Goal: Task Accomplishment & Management: Manage account settings

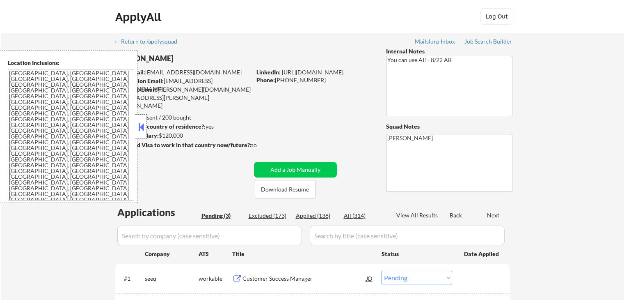
select select ""pending""
click at [140, 127] on button at bounding box center [141, 127] width 9 height 12
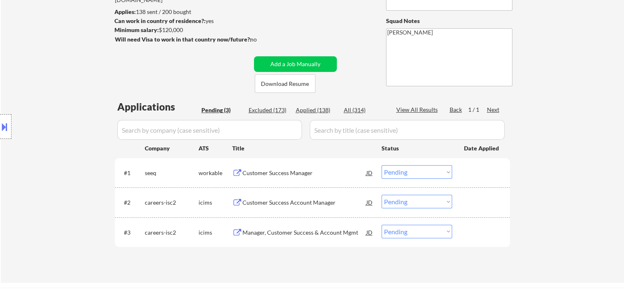
scroll to position [123, 0]
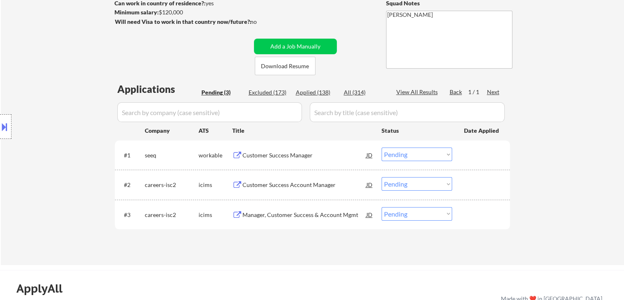
click at [44, 102] on div "Location Inclusions: [GEOGRAPHIC_DATA], [GEOGRAPHIC_DATA] [GEOGRAPHIC_DATA], [G…" at bounding box center [73, 126] width 147 height 152
click at [80, 90] on div "Location Inclusions: [GEOGRAPHIC_DATA], [GEOGRAPHIC_DATA] [GEOGRAPHIC_DATA], [G…" at bounding box center [73, 126] width 147 height 152
click at [49, 84] on div "Location Inclusions: [GEOGRAPHIC_DATA], [GEOGRAPHIC_DATA] [GEOGRAPHIC_DATA], [G…" at bounding box center [73, 126] width 147 height 152
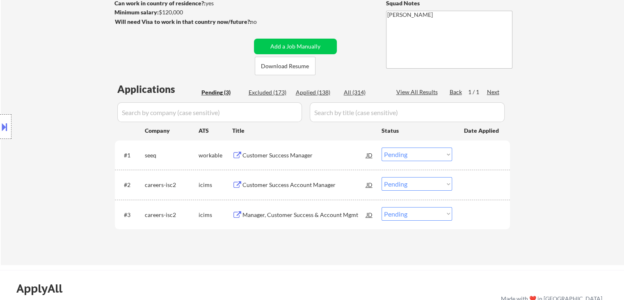
click at [49, 84] on div "Location Inclusions: [GEOGRAPHIC_DATA], [GEOGRAPHIC_DATA] [GEOGRAPHIC_DATA], [G…" at bounding box center [73, 126] width 147 height 152
click at [99, 158] on div "Location Inclusions: [GEOGRAPHIC_DATA], [GEOGRAPHIC_DATA] [GEOGRAPHIC_DATA], [G…" at bounding box center [73, 126] width 147 height 152
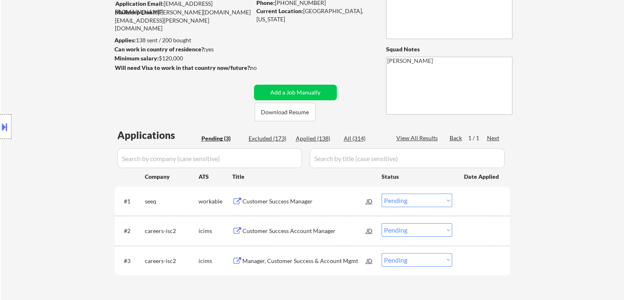
scroll to position [0, 0]
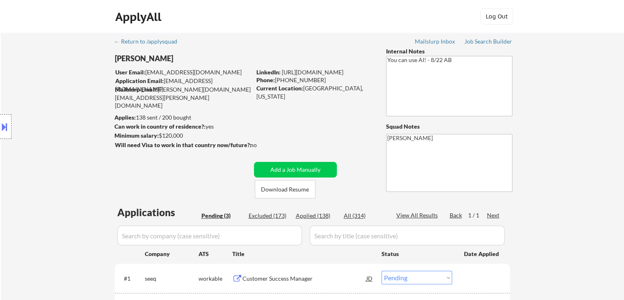
click at [85, 134] on div "Location Inclusions: [GEOGRAPHIC_DATA], [GEOGRAPHIC_DATA] [GEOGRAPHIC_DATA], [G…" at bounding box center [73, 126] width 147 height 152
click at [55, 165] on div "Location Inclusions: [GEOGRAPHIC_DATA], [GEOGRAPHIC_DATA] [GEOGRAPHIC_DATA], [G…" at bounding box center [73, 126] width 147 height 152
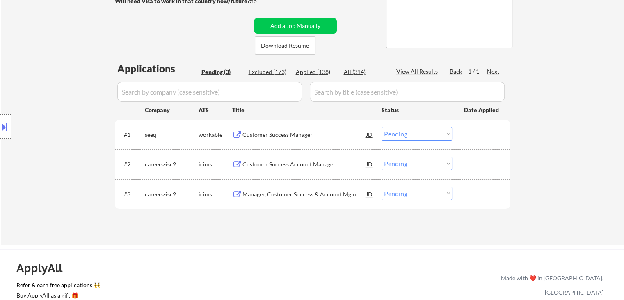
scroll to position [205, 0]
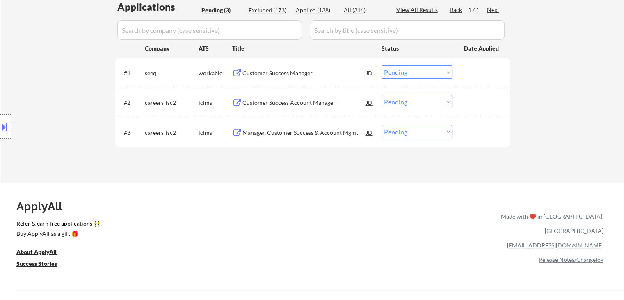
click at [34, 147] on div "Location Inclusions: [GEOGRAPHIC_DATA], [GEOGRAPHIC_DATA] [GEOGRAPHIC_DATA], [G…" at bounding box center [73, 126] width 147 height 152
click at [46, 112] on div "Location Inclusions: [GEOGRAPHIC_DATA], [GEOGRAPHIC_DATA] [GEOGRAPHIC_DATA], [G…" at bounding box center [73, 126] width 147 height 152
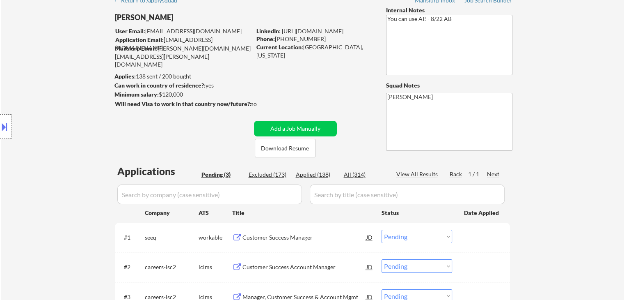
click at [51, 112] on div "Location Inclusions: [GEOGRAPHIC_DATA], [GEOGRAPHIC_DATA] [GEOGRAPHIC_DATA], [G…" at bounding box center [73, 126] width 147 height 152
click at [61, 84] on div "Location Inclusions: [GEOGRAPHIC_DATA], [GEOGRAPHIC_DATA] [GEOGRAPHIC_DATA], [G…" at bounding box center [73, 126] width 147 height 152
click at [57, 80] on div "Location Inclusions: [GEOGRAPHIC_DATA], [GEOGRAPHIC_DATA] [GEOGRAPHIC_DATA], [G…" at bounding box center [73, 126] width 147 height 152
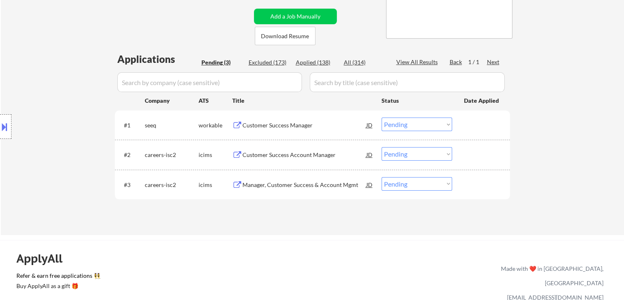
scroll to position [164, 0]
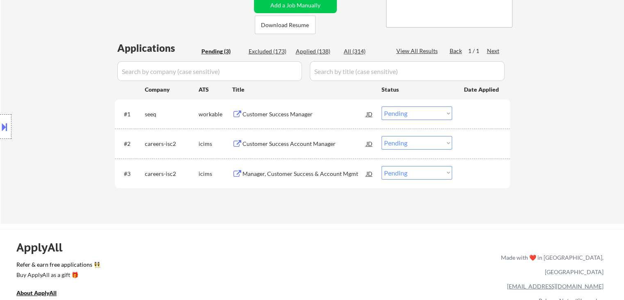
click at [49, 87] on div "Location Inclusions: [GEOGRAPHIC_DATA], [GEOGRAPHIC_DATA] [GEOGRAPHIC_DATA], [G…" at bounding box center [73, 126] width 147 height 152
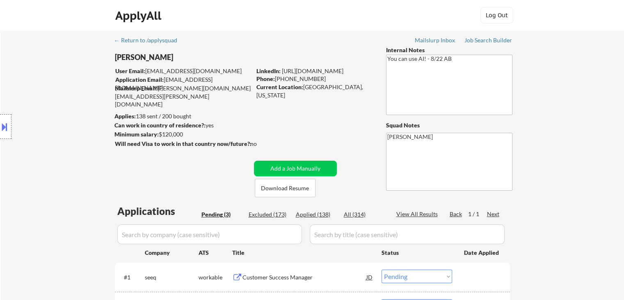
scroll to position [0, 0]
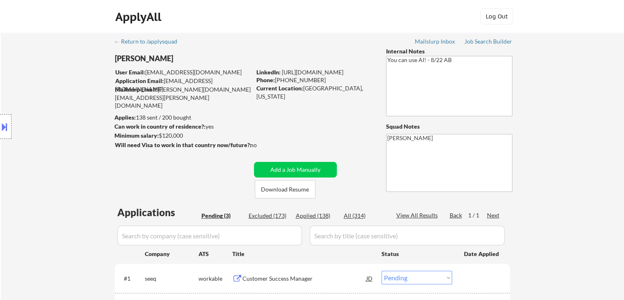
click at [49, 87] on div "Location Inclusions: [GEOGRAPHIC_DATA], [GEOGRAPHIC_DATA] [GEOGRAPHIC_DATA], [G…" at bounding box center [73, 126] width 147 height 152
click at [50, 87] on div "Location Inclusions: [GEOGRAPHIC_DATA], [GEOGRAPHIC_DATA] [GEOGRAPHIC_DATA], [G…" at bounding box center [73, 126] width 147 height 152
click at [51, 88] on div "Location Inclusions: [GEOGRAPHIC_DATA], [GEOGRAPHIC_DATA] [GEOGRAPHIC_DATA], [G…" at bounding box center [73, 126] width 147 height 152
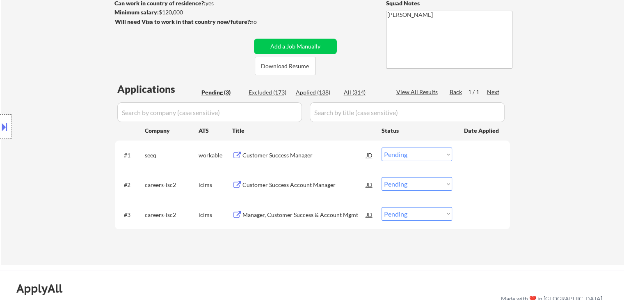
click at [44, 94] on div "Location Inclusions: [GEOGRAPHIC_DATA], [GEOGRAPHIC_DATA] [GEOGRAPHIC_DATA], [G…" at bounding box center [73, 126] width 147 height 152
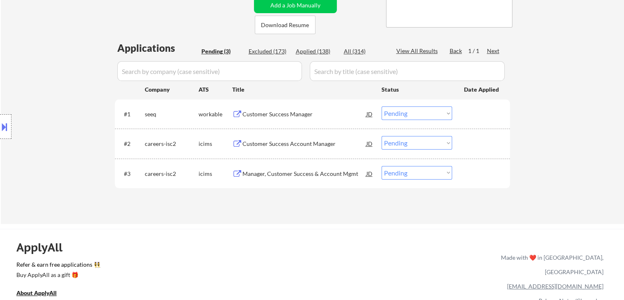
click at [43, 94] on div "Location Inclusions: [GEOGRAPHIC_DATA], [GEOGRAPHIC_DATA] [GEOGRAPHIC_DATA], [G…" at bounding box center [73, 126] width 147 height 152
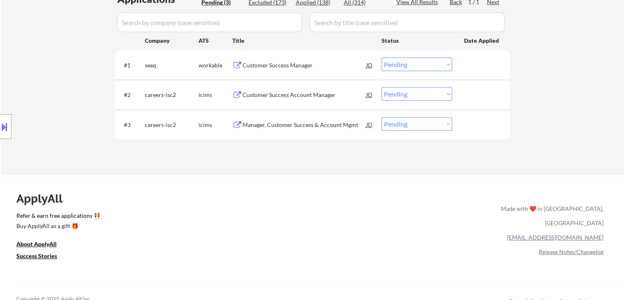
scroll to position [164, 0]
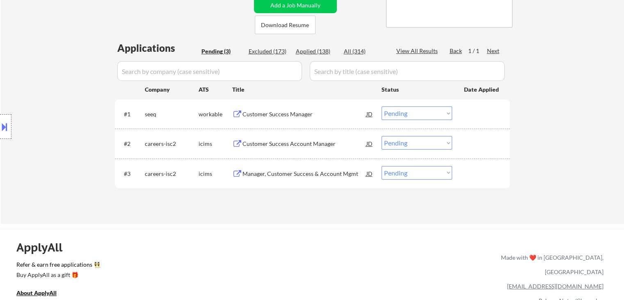
click at [75, 83] on div "Location Inclusions: [GEOGRAPHIC_DATA], [GEOGRAPHIC_DATA] [GEOGRAPHIC_DATA], [G…" at bounding box center [73, 126] width 147 height 152
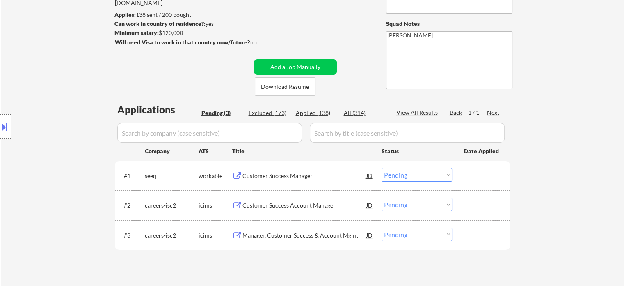
scroll to position [41, 0]
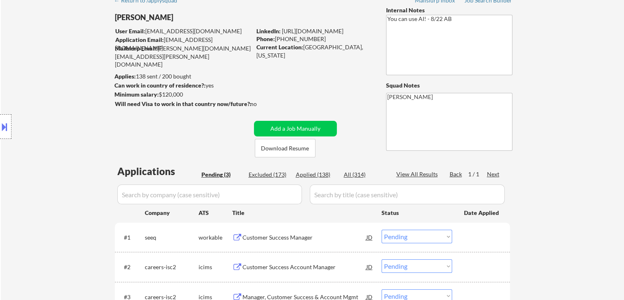
click at [75, 84] on div "Location Inclusions: [GEOGRAPHIC_DATA], [GEOGRAPHIC_DATA] [GEOGRAPHIC_DATA], [G…" at bounding box center [73, 126] width 147 height 152
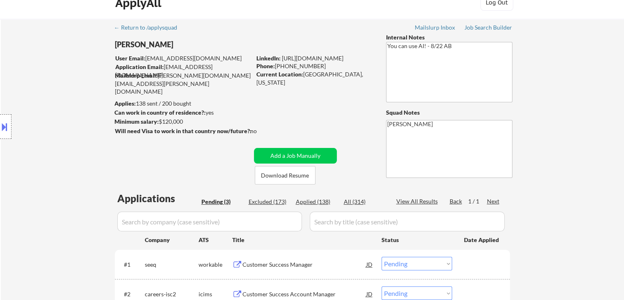
scroll to position [0, 0]
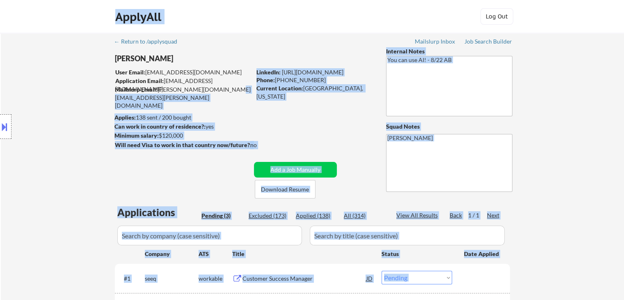
drag, startPoint x: 115, startPoint y: 68, endPoint x: 235, endPoint y: 89, distance: 122.1
click at [233, 89] on body "← Return to /applysquad Mailslurp Inbox Job Search Builder [PERSON_NAME] User E…" at bounding box center [312, 150] width 624 height 300
click at [240, 94] on div "← Return to /applysquad Mailslurp Inbox Job Search Builder [PERSON_NAME] User E…" at bounding box center [313, 207] width 410 height 349
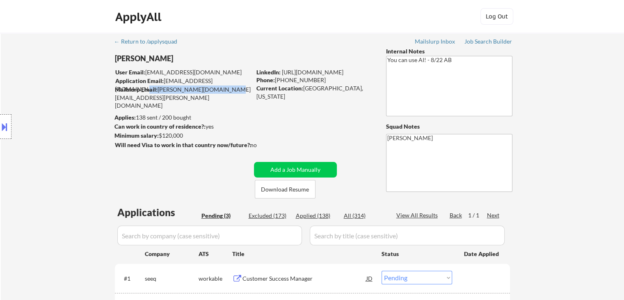
drag, startPoint x: 203, startPoint y: 91, endPoint x: 149, endPoint y: 91, distance: 53.8
click at [149, 91] on div "Mailslurp Email: [PERSON_NAME][DOMAIN_NAME][EMAIL_ADDRESS][PERSON_NAME][DOMAIN_…" at bounding box center [183, 97] width 136 height 24
click at [41, 106] on div "Location Inclusions: [GEOGRAPHIC_DATA], [GEOGRAPHIC_DATA] [GEOGRAPHIC_DATA], [G…" at bounding box center [73, 126] width 147 height 152
click at [44, 104] on div "Location Inclusions: [GEOGRAPHIC_DATA], [GEOGRAPHIC_DATA] [GEOGRAPHIC_DATA], [G…" at bounding box center [73, 126] width 147 height 152
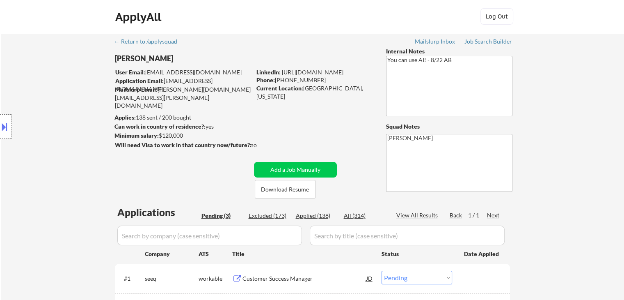
click at [44, 104] on div "Location Inclusions: [GEOGRAPHIC_DATA], [GEOGRAPHIC_DATA] [GEOGRAPHIC_DATA], [G…" at bounding box center [73, 126] width 147 height 152
click at [44, 105] on div "Location Inclusions: [GEOGRAPHIC_DATA], [GEOGRAPHIC_DATA] [GEOGRAPHIC_DATA], [G…" at bounding box center [73, 126] width 147 height 152
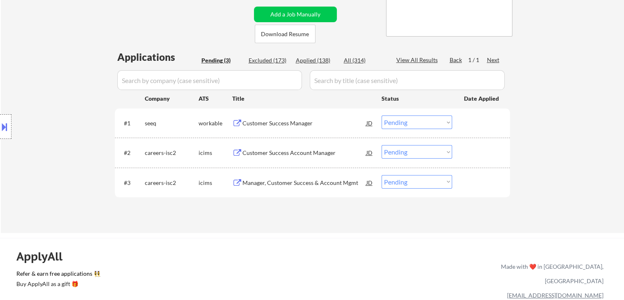
scroll to position [164, 0]
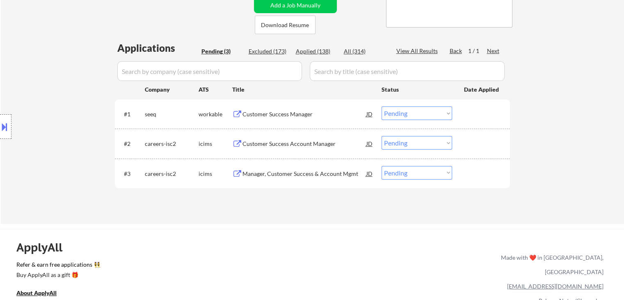
click at [44, 106] on div "Location Inclusions: [GEOGRAPHIC_DATA], [GEOGRAPHIC_DATA] [GEOGRAPHIC_DATA], [G…" at bounding box center [73, 126] width 147 height 152
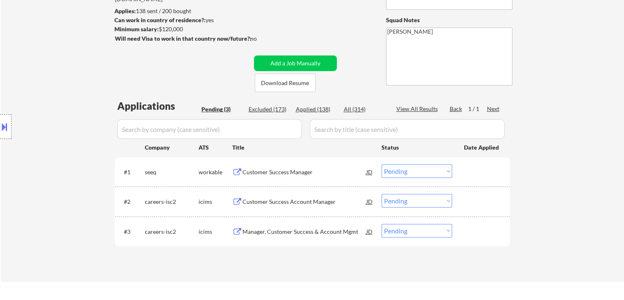
scroll to position [82, 0]
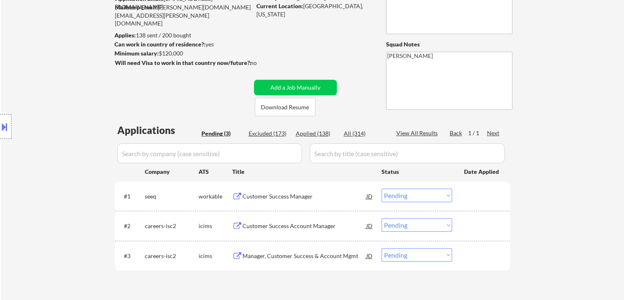
click at [44, 106] on div "Location Inclusions: [GEOGRAPHIC_DATA], [GEOGRAPHIC_DATA] [GEOGRAPHIC_DATA], [G…" at bounding box center [73, 126] width 147 height 152
click at [71, 124] on div "Location Inclusions: [GEOGRAPHIC_DATA], [GEOGRAPHIC_DATA] [GEOGRAPHIC_DATA], [G…" at bounding box center [73, 126] width 147 height 152
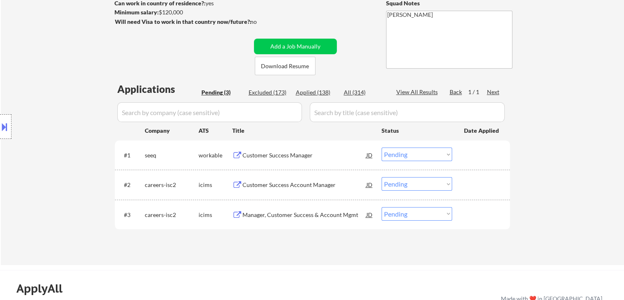
click at [71, 124] on div "Location Inclusions: [GEOGRAPHIC_DATA], [GEOGRAPHIC_DATA] [GEOGRAPHIC_DATA], [G…" at bounding box center [73, 126] width 147 height 152
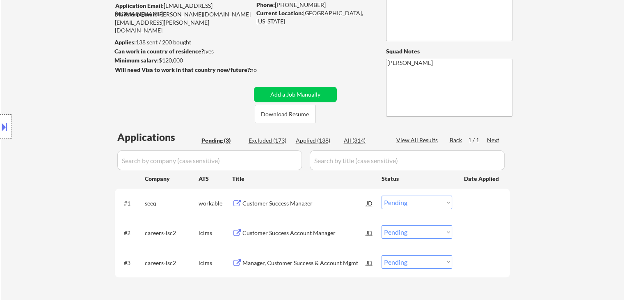
scroll to position [41, 0]
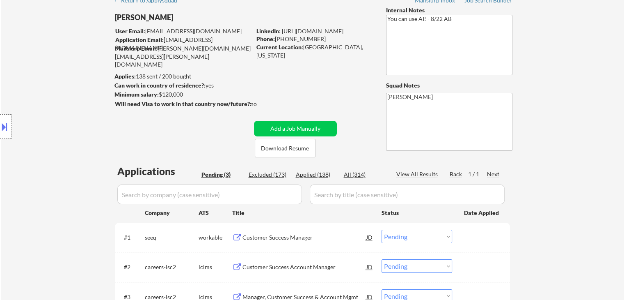
click at [79, 119] on div "Location Inclusions: [GEOGRAPHIC_DATA], [GEOGRAPHIC_DATA] [GEOGRAPHIC_DATA], [G…" at bounding box center [73, 126] width 147 height 152
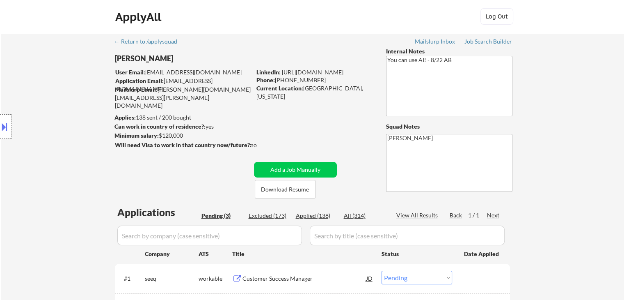
click at [79, 119] on div "Location Inclusions: [GEOGRAPHIC_DATA], [GEOGRAPHIC_DATA] [GEOGRAPHIC_DATA], [G…" at bounding box center [73, 126] width 147 height 152
click at [65, 106] on div "Location Inclusions: [GEOGRAPHIC_DATA], [GEOGRAPHIC_DATA] [GEOGRAPHIC_DATA], [G…" at bounding box center [73, 126] width 147 height 152
click at [57, 103] on div "Location Inclusions: [GEOGRAPHIC_DATA], [GEOGRAPHIC_DATA] [GEOGRAPHIC_DATA], [G…" at bounding box center [73, 126] width 147 height 152
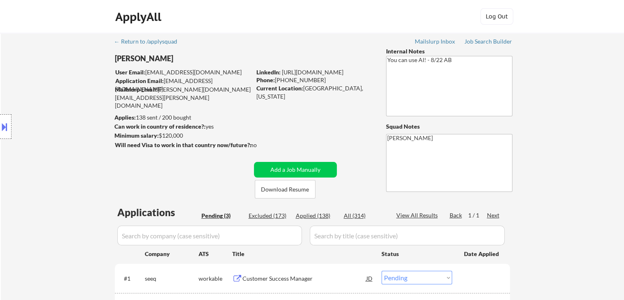
click at [57, 103] on div "Location Inclusions: [GEOGRAPHIC_DATA], [GEOGRAPHIC_DATA] [GEOGRAPHIC_DATA], [G…" at bounding box center [73, 126] width 147 height 152
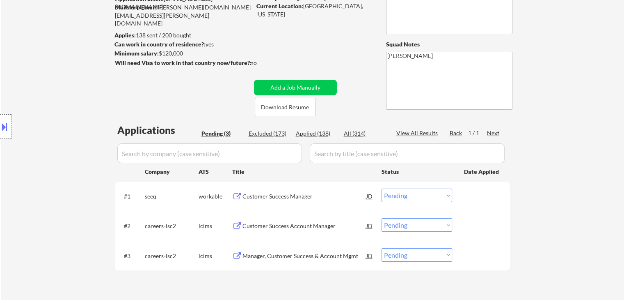
click at [57, 104] on div "Location Inclusions: [GEOGRAPHIC_DATA], [GEOGRAPHIC_DATA] [GEOGRAPHIC_DATA], [G…" at bounding box center [73, 126] width 147 height 152
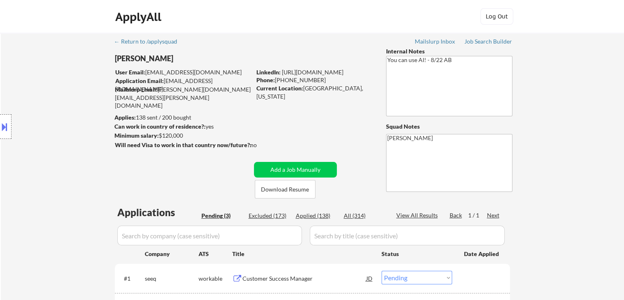
click at [57, 104] on div "Location Inclusions: [GEOGRAPHIC_DATA], [GEOGRAPHIC_DATA] [GEOGRAPHIC_DATA], [G…" at bounding box center [73, 126] width 147 height 152
click at [58, 104] on div "Location Inclusions: [GEOGRAPHIC_DATA], [GEOGRAPHIC_DATA] [GEOGRAPHIC_DATA], [G…" at bounding box center [73, 126] width 147 height 152
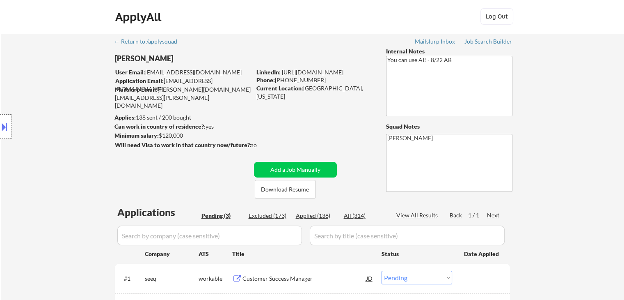
click at [58, 104] on div "Location Inclusions: [GEOGRAPHIC_DATA], [GEOGRAPHIC_DATA] [GEOGRAPHIC_DATA], [G…" at bounding box center [73, 126] width 147 height 152
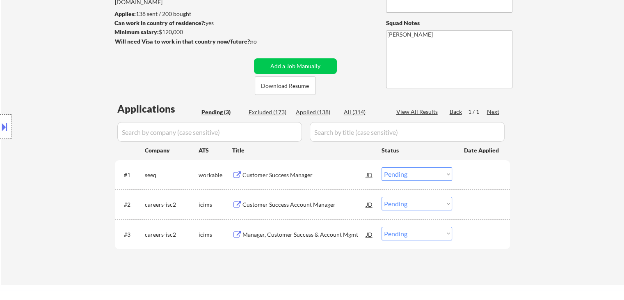
scroll to position [123, 0]
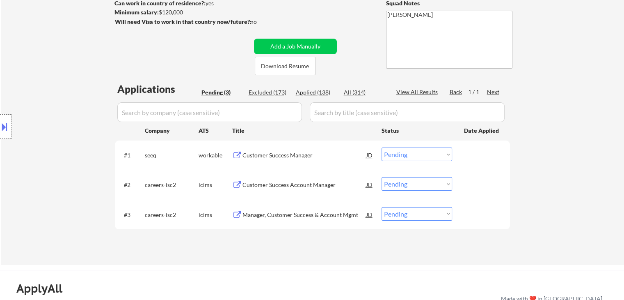
click at [59, 104] on div "Location Inclusions: [GEOGRAPHIC_DATA], [GEOGRAPHIC_DATA] [GEOGRAPHIC_DATA], [G…" at bounding box center [73, 126] width 147 height 152
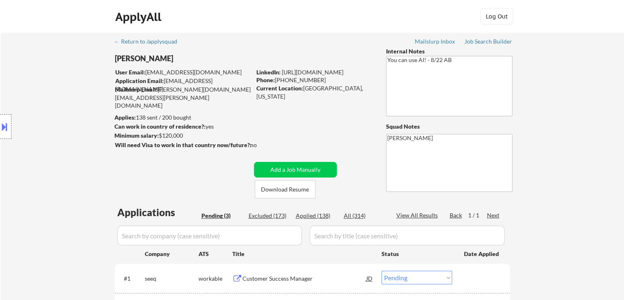
click at [59, 104] on div "Location Inclusions: [GEOGRAPHIC_DATA], [GEOGRAPHIC_DATA] [GEOGRAPHIC_DATA], [G…" at bounding box center [73, 126] width 147 height 152
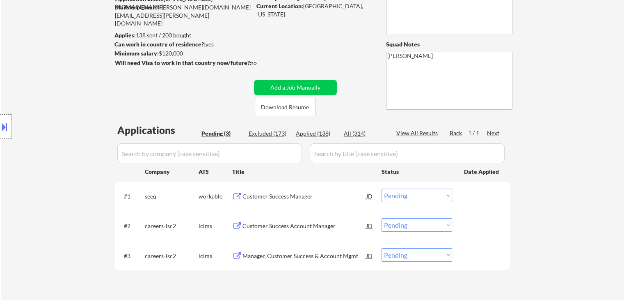
click at [59, 104] on div "Location Inclusions: [GEOGRAPHIC_DATA], [GEOGRAPHIC_DATA] [GEOGRAPHIC_DATA], [G…" at bounding box center [73, 126] width 147 height 152
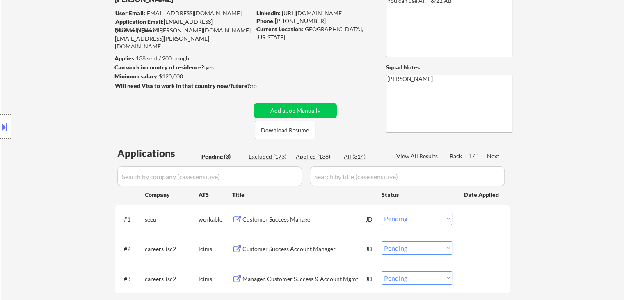
scroll to position [41, 0]
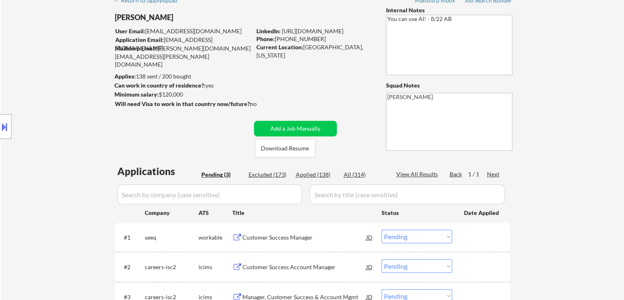
click at [59, 104] on div "Location Inclusions: [GEOGRAPHIC_DATA], [GEOGRAPHIC_DATA] [GEOGRAPHIC_DATA], [G…" at bounding box center [73, 126] width 147 height 152
click at [59, 105] on div "Location Inclusions: [GEOGRAPHIC_DATA], [GEOGRAPHIC_DATA] [GEOGRAPHIC_DATA], [G…" at bounding box center [73, 126] width 147 height 152
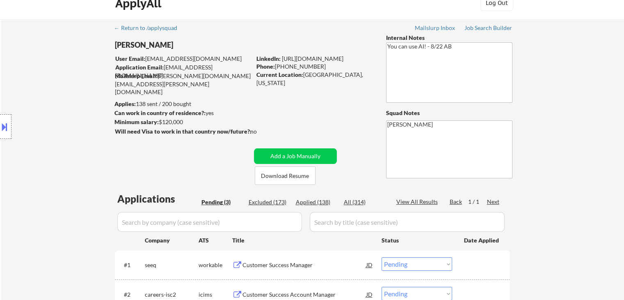
scroll to position [0, 0]
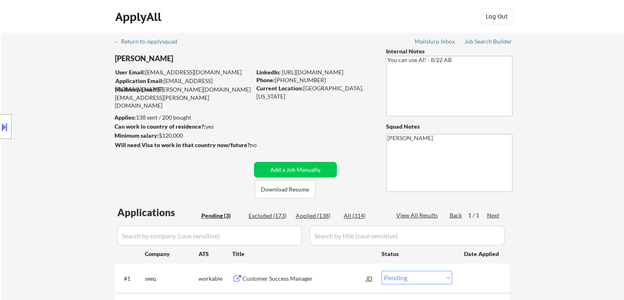
click at [59, 105] on div "Location Inclusions: [GEOGRAPHIC_DATA], [GEOGRAPHIC_DATA] [GEOGRAPHIC_DATA], [G…" at bounding box center [73, 126] width 147 height 152
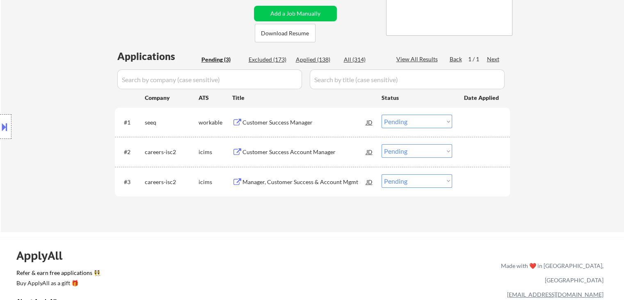
scroll to position [164, 0]
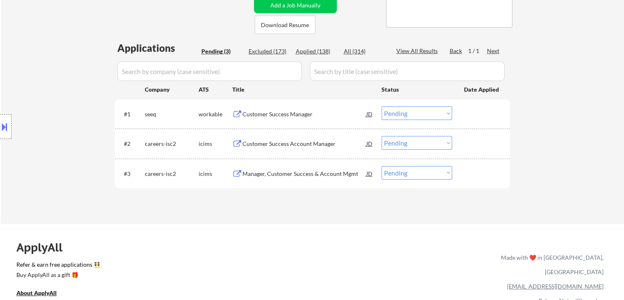
click at [30, 99] on div "Location Inclusions: [GEOGRAPHIC_DATA], [GEOGRAPHIC_DATA] [GEOGRAPHIC_DATA], [G…" at bounding box center [73, 126] width 147 height 152
click at [267, 112] on div "Customer Success Manager" at bounding box center [305, 114] width 124 height 8
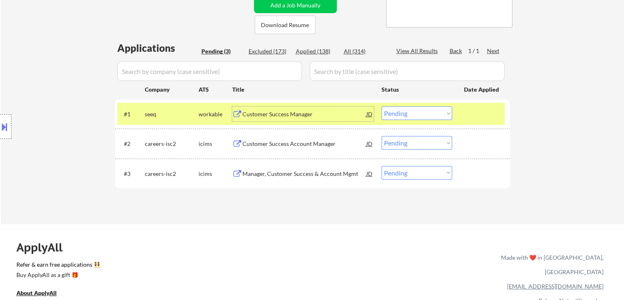
click at [0, 124] on button at bounding box center [4, 127] width 9 height 14
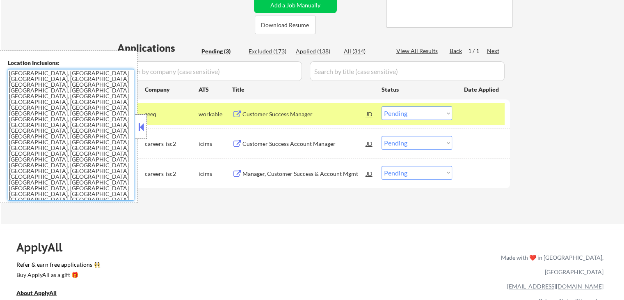
drag, startPoint x: 0, startPoint y: 82, endPoint x: 0, endPoint y: 53, distance: 28.3
click at [0, 53] on div "Location Inclusions: [GEOGRAPHIC_DATA], [GEOGRAPHIC_DATA] [GEOGRAPHIC_DATA], [G…" at bounding box center [69, 126] width 138 height 152
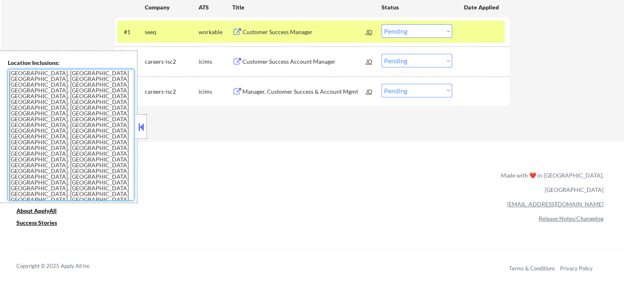
drag, startPoint x: 140, startPoint y: 127, endPoint x: 273, endPoint y: 133, distance: 134.0
click at [141, 126] on button at bounding box center [141, 127] width 9 height 12
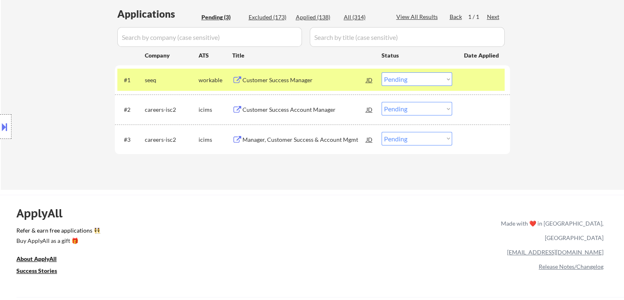
scroll to position [164, 0]
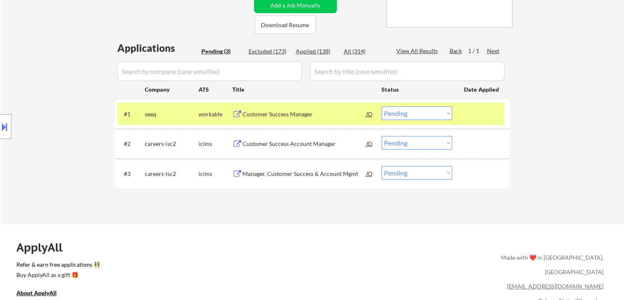
click at [71, 130] on div "Location Inclusions: [GEOGRAPHIC_DATA], [GEOGRAPHIC_DATA] [GEOGRAPHIC_DATA], [G…" at bounding box center [73, 126] width 147 height 152
click at [430, 112] on select "Choose an option... Pending Applied Excluded (Questions) Excluded (Expired) Exc…" at bounding box center [417, 113] width 71 height 14
click at [382, 106] on select "Choose an option... Pending Applied Excluded (Questions) Excluded (Expired) Exc…" at bounding box center [417, 113] width 71 height 14
click at [60, 98] on div "Location Inclusions: [GEOGRAPHIC_DATA], [GEOGRAPHIC_DATA] [GEOGRAPHIC_DATA], [G…" at bounding box center [73, 126] width 147 height 152
click at [59, 97] on div "Location Inclusions: [GEOGRAPHIC_DATA], [GEOGRAPHIC_DATA] [GEOGRAPHIC_DATA], [G…" at bounding box center [73, 126] width 147 height 152
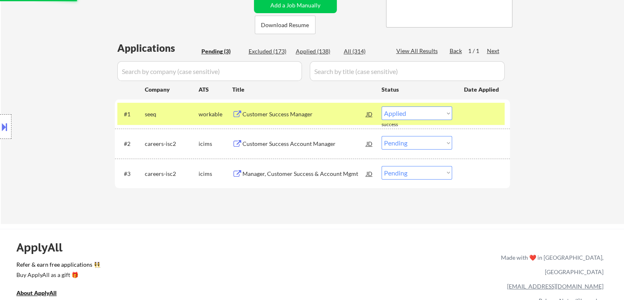
click at [58, 97] on div "Location Inclusions: [GEOGRAPHIC_DATA], [GEOGRAPHIC_DATA] [GEOGRAPHIC_DATA], [G…" at bounding box center [73, 126] width 147 height 152
select select ""pending""
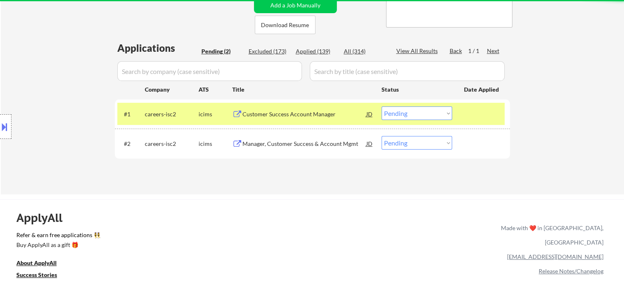
click at [58, 97] on div "Location Inclusions: [GEOGRAPHIC_DATA], [GEOGRAPHIC_DATA] [GEOGRAPHIC_DATA], [G…" at bounding box center [73, 126] width 147 height 152
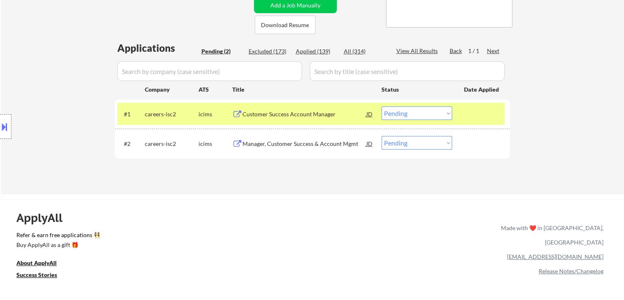
click at [58, 97] on div "Location Inclusions: [GEOGRAPHIC_DATA], [GEOGRAPHIC_DATA] [GEOGRAPHIC_DATA], [G…" at bounding box center [73, 126] width 147 height 152
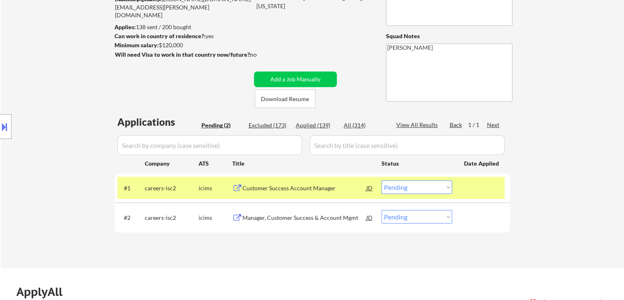
scroll to position [41, 0]
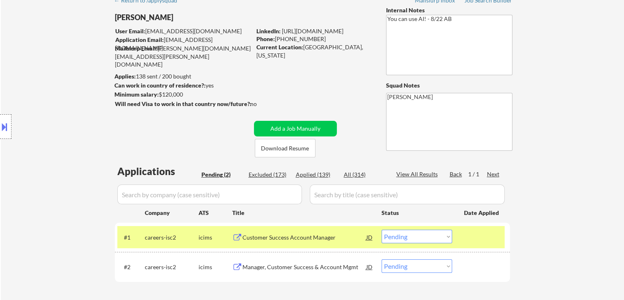
click at [58, 97] on div "Location Inclusions: [GEOGRAPHIC_DATA], [GEOGRAPHIC_DATA] [GEOGRAPHIC_DATA], [G…" at bounding box center [73, 126] width 147 height 152
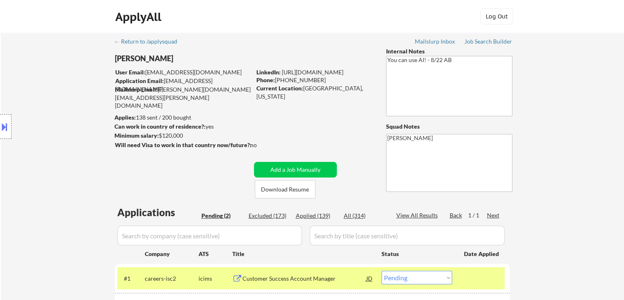
click at [58, 97] on div "Location Inclusions: [GEOGRAPHIC_DATA], [GEOGRAPHIC_DATA] [GEOGRAPHIC_DATA], [G…" at bounding box center [73, 126] width 147 height 152
click at [57, 96] on div "Location Inclusions: [GEOGRAPHIC_DATA], [GEOGRAPHIC_DATA] [GEOGRAPHIC_DATA], [G…" at bounding box center [73, 126] width 147 height 152
click at [65, 91] on div "Location Inclusions: [GEOGRAPHIC_DATA], [GEOGRAPHIC_DATA] [GEOGRAPHIC_DATA], [G…" at bounding box center [73, 126] width 147 height 152
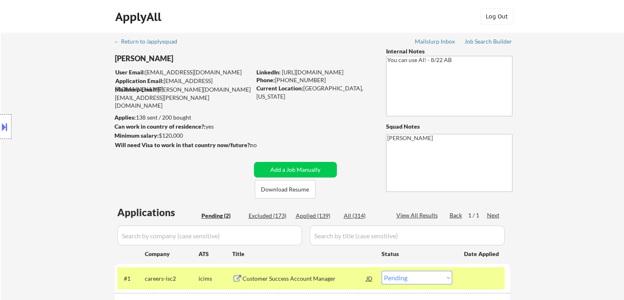
click at [69, 84] on div "Location Inclusions: [GEOGRAPHIC_DATA], [GEOGRAPHIC_DATA] [GEOGRAPHIC_DATA], [G…" at bounding box center [73, 126] width 147 height 152
click at [55, 102] on div "Location Inclusions: [GEOGRAPHIC_DATA], [GEOGRAPHIC_DATA] [GEOGRAPHIC_DATA], [G…" at bounding box center [73, 126] width 147 height 152
click at [54, 102] on div "Location Inclusions: [GEOGRAPHIC_DATA], [GEOGRAPHIC_DATA] [GEOGRAPHIC_DATA], [G…" at bounding box center [73, 126] width 147 height 152
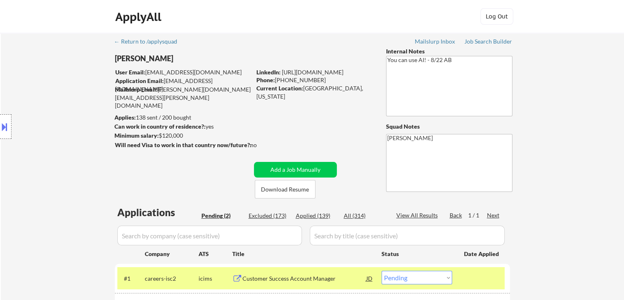
scroll to position [41, 0]
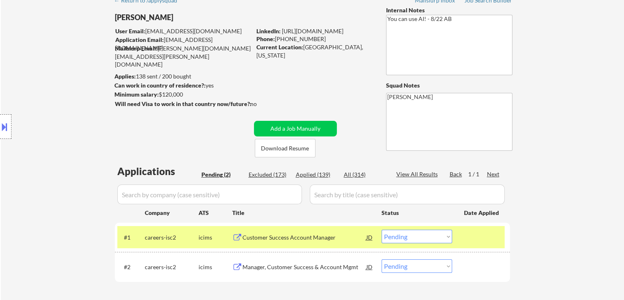
click at [54, 102] on div "Location Inclusions: [GEOGRAPHIC_DATA], [GEOGRAPHIC_DATA] [GEOGRAPHIC_DATA], [G…" at bounding box center [73, 126] width 147 height 152
click at [57, 87] on div "Location Inclusions: [GEOGRAPHIC_DATA], [GEOGRAPHIC_DATA] [GEOGRAPHIC_DATA], [G…" at bounding box center [73, 126] width 147 height 152
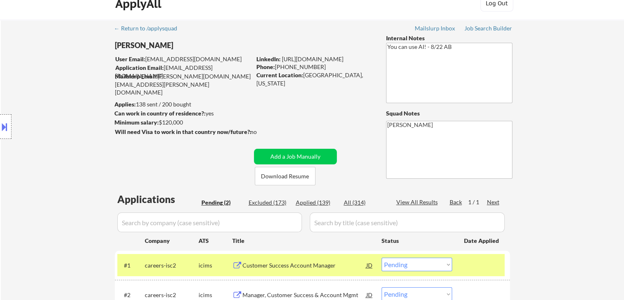
scroll to position [0, 0]
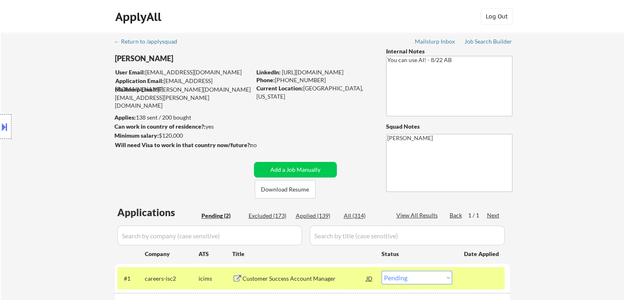
click at [79, 99] on div "Location Inclusions: [GEOGRAPHIC_DATA], [GEOGRAPHIC_DATA] [GEOGRAPHIC_DATA], [G…" at bounding box center [73, 126] width 147 height 152
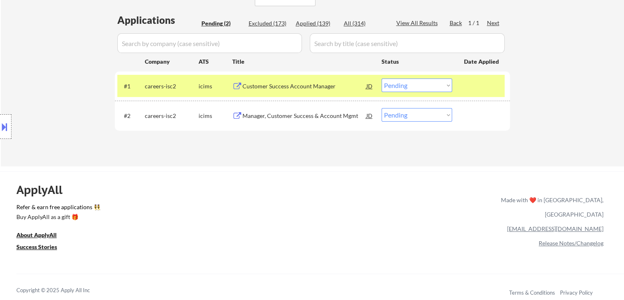
scroll to position [205, 0]
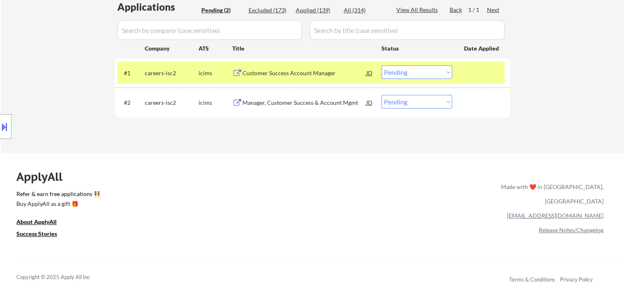
click at [71, 109] on div "Location Inclusions: [GEOGRAPHIC_DATA], [GEOGRAPHIC_DATA] [GEOGRAPHIC_DATA], [G…" at bounding box center [73, 126] width 147 height 152
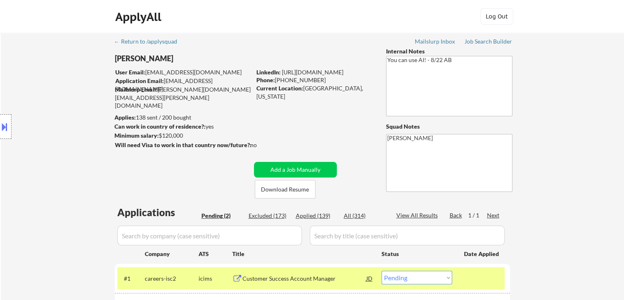
click at [69, 107] on div "Location Inclusions: [GEOGRAPHIC_DATA], [GEOGRAPHIC_DATA] [GEOGRAPHIC_DATA], [G…" at bounding box center [73, 126] width 147 height 152
click at [46, 96] on div "Location Inclusions: [GEOGRAPHIC_DATA], [GEOGRAPHIC_DATA] [GEOGRAPHIC_DATA], [G…" at bounding box center [73, 126] width 147 height 152
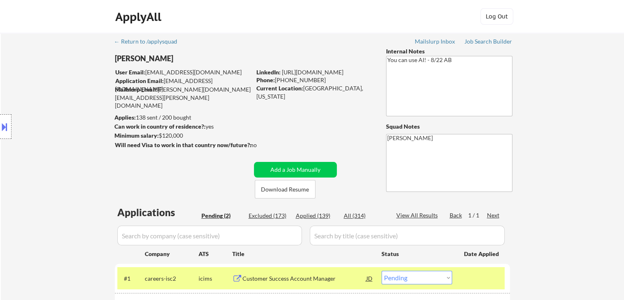
click at [46, 96] on div "Location Inclusions: [GEOGRAPHIC_DATA], [GEOGRAPHIC_DATA] [GEOGRAPHIC_DATA], [G…" at bounding box center [73, 126] width 147 height 152
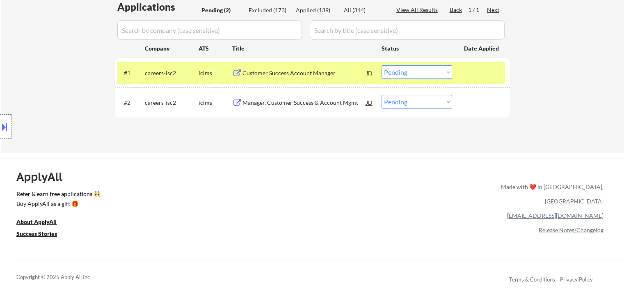
click at [41, 101] on div "Location Inclusions: [GEOGRAPHIC_DATA], [GEOGRAPHIC_DATA] [GEOGRAPHIC_DATA], [G…" at bounding box center [73, 126] width 147 height 152
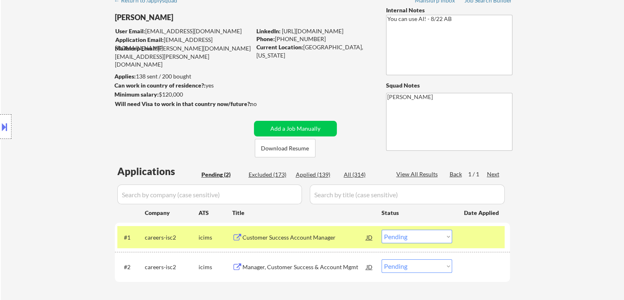
click at [44, 97] on div "Location Inclusions: [GEOGRAPHIC_DATA], [GEOGRAPHIC_DATA] [GEOGRAPHIC_DATA], [G…" at bounding box center [73, 126] width 147 height 152
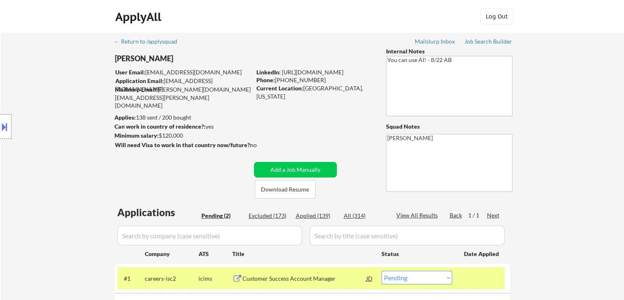
click at [44, 97] on div "Location Inclusions: [GEOGRAPHIC_DATA], [GEOGRAPHIC_DATA] [GEOGRAPHIC_DATA], [G…" at bounding box center [73, 126] width 147 height 152
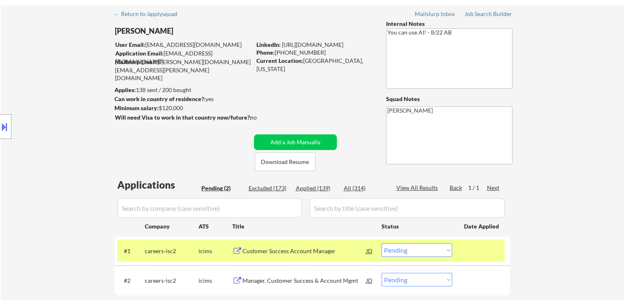
scroll to position [41, 0]
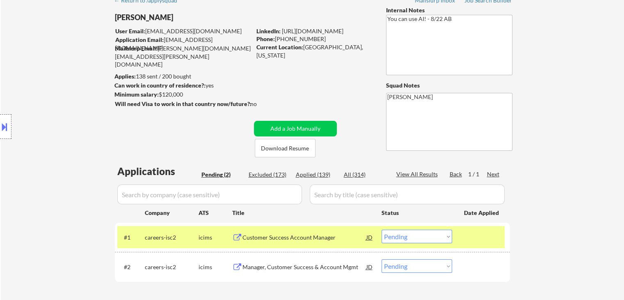
click at [44, 97] on div "Location Inclusions: [GEOGRAPHIC_DATA], [GEOGRAPHIC_DATA] [GEOGRAPHIC_DATA], [G…" at bounding box center [73, 126] width 147 height 152
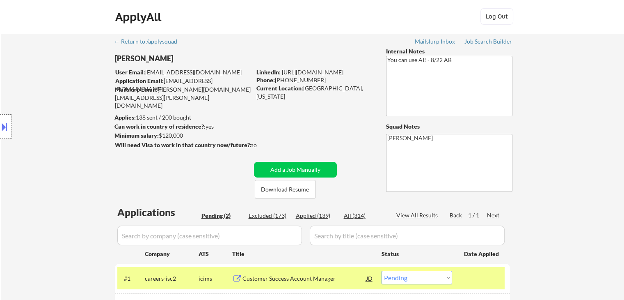
click at [44, 97] on div "Location Inclusions: [GEOGRAPHIC_DATA], [GEOGRAPHIC_DATA] [GEOGRAPHIC_DATA], [G…" at bounding box center [73, 126] width 147 height 152
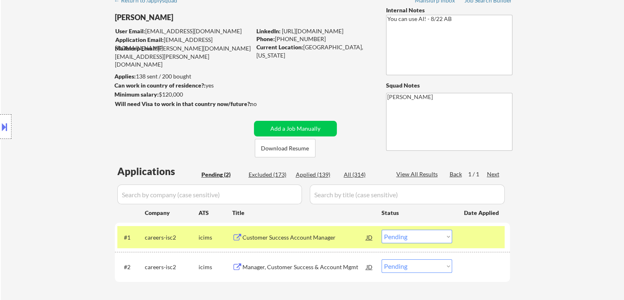
click at [44, 97] on div "Location Inclusions: [GEOGRAPHIC_DATA], [GEOGRAPHIC_DATA] [GEOGRAPHIC_DATA], [G…" at bounding box center [73, 126] width 147 height 152
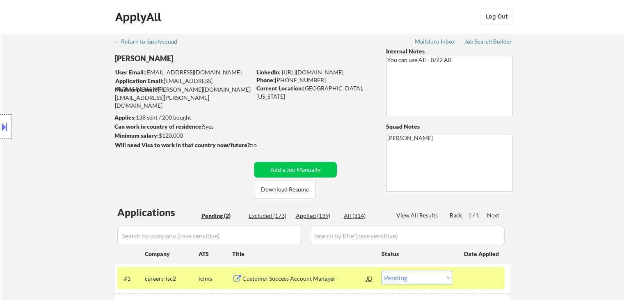
click at [44, 97] on div "Location Inclusions: [GEOGRAPHIC_DATA], [GEOGRAPHIC_DATA] [GEOGRAPHIC_DATA], [G…" at bounding box center [73, 126] width 147 height 152
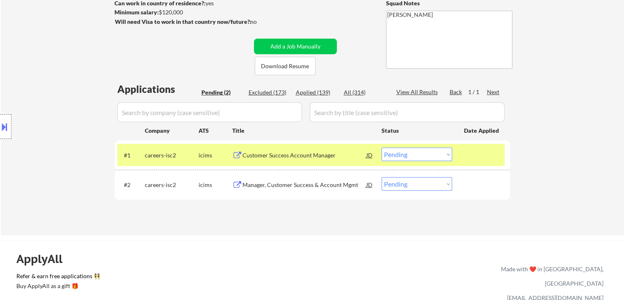
click at [42, 99] on div "Location Inclusions: [GEOGRAPHIC_DATA], [GEOGRAPHIC_DATA] [GEOGRAPHIC_DATA], [G…" at bounding box center [73, 126] width 147 height 152
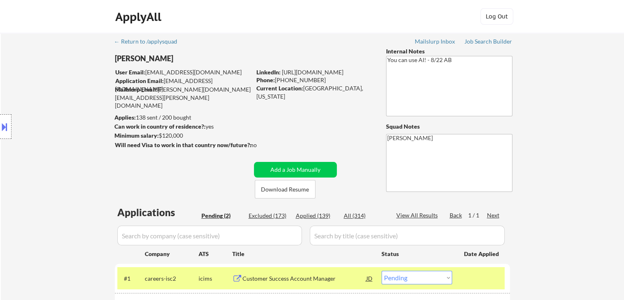
click at [67, 97] on div "Location Inclusions: [GEOGRAPHIC_DATA], [GEOGRAPHIC_DATA] [GEOGRAPHIC_DATA], [G…" at bounding box center [73, 126] width 147 height 152
click at [54, 100] on div "Location Inclusions: [GEOGRAPHIC_DATA], [GEOGRAPHIC_DATA] [GEOGRAPHIC_DATA], [G…" at bounding box center [73, 126] width 147 height 152
click at [55, 100] on div "Location Inclusions: [GEOGRAPHIC_DATA], [GEOGRAPHIC_DATA] [GEOGRAPHIC_DATA], [G…" at bounding box center [73, 126] width 147 height 152
drag, startPoint x: 55, startPoint y: 100, endPoint x: 61, endPoint y: 111, distance: 12.3
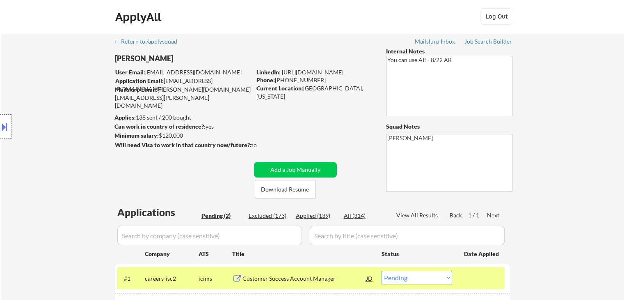
click at [55, 100] on div "Location Inclusions: [GEOGRAPHIC_DATA], [GEOGRAPHIC_DATA] [GEOGRAPHIC_DATA], [G…" at bounding box center [73, 126] width 147 height 152
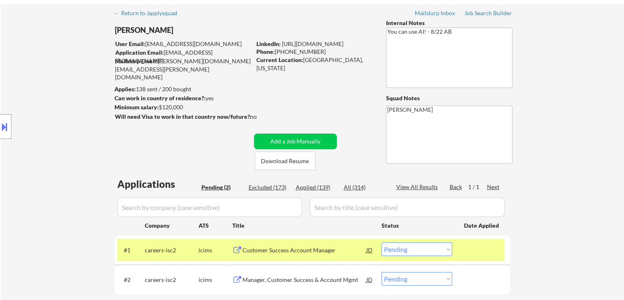
scroll to position [41, 0]
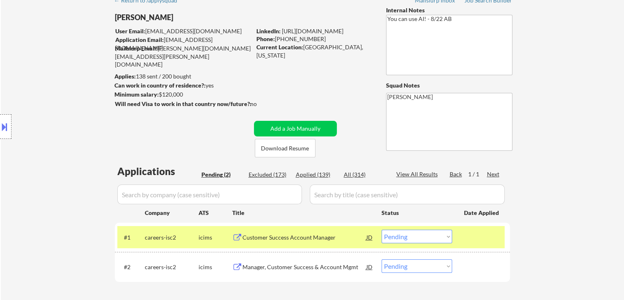
click at [71, 122] on div "Location Inclusions: [GEOGRAPHIC_DATA], [GEOGRAPHIC_DATA] [GEOGRAPHIC_DATA], [G…" at bounding box center [73, 126] width 147 height 152
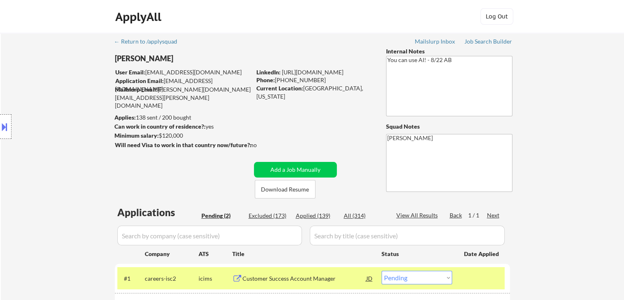
click at [85, 144] on div "Location Inclusions: [GEOGRAPHIC_DATA], [GEOGRAPHIC_DATA] [GEOGRAPHIC_DATA], [G…" at bounding box center [73, 126] width 147 height 152
click at [66, 110] on div "Location Inclusions: [GEOGRAPHIC_DATA], [GEOGRAPHIC_DATA] [GEOGRAPHIC_DATA], [G…" at bounding box center [73, 126] width 147 height 152
click at [65, 121] on div "Location Inclusions: [GEOGRAPHIC_DATA], [GEOGRAPHIC_DATA] [GEOGRAPHIC_DATA], [G…" at bounding box center [73, 126] width 147 height 152
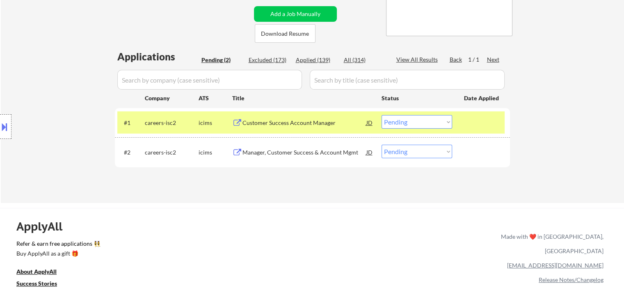
scroll to position [164, 0]
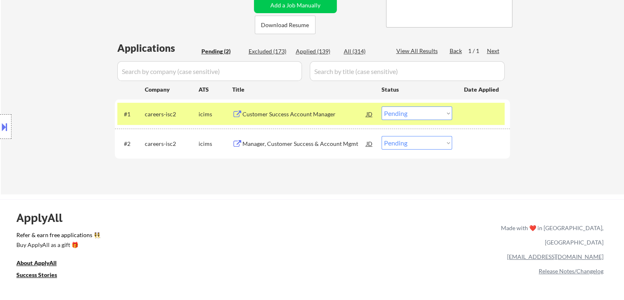
click at [65, 103] on div "Location Inclusions: [GEOGRAPHIC_DATA], [GEOGRAPHIC_DATA] [GEOGRAPHIC_DATA], [G…" at bounding box center [73, 126] width 147 height 152
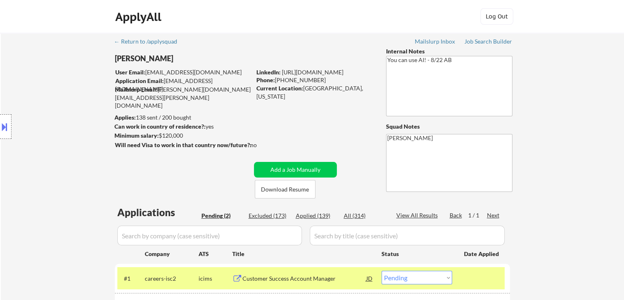
click at [62, 101] on div "Location Inclusions: [GEOGRAPHIC_DATA], [GEOGRAPHIC_DATA] [GEOGRAPHIC_DATA], [G…" at bounding box center [73, 126] width 147 height 152
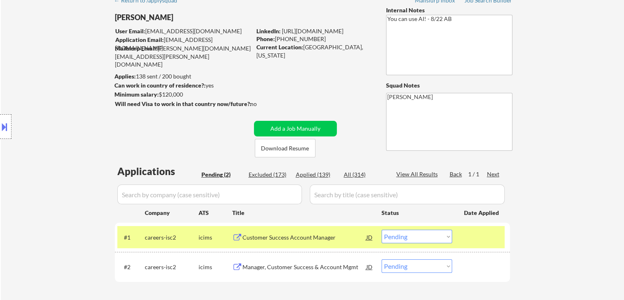
click at [59, 104] on div "Location Inclusions: [GEOGRAPHIC_DATA], [GEOGRAPHIC_DATA] [GEOGRAPHIC_DATA], [G…" at bounding box center [73, 126] width 147 height 152
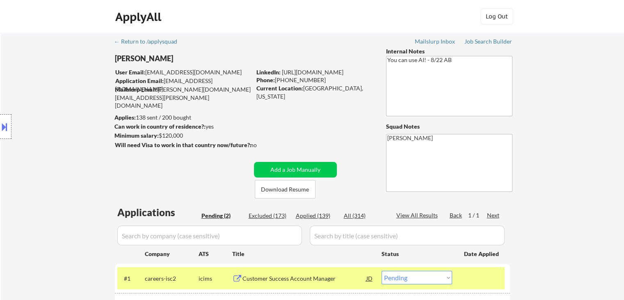
click at [59, 104] on div "Location Inclusions: [GEOGRAPHIC_DATA], [GEOGRAPHIC_DATA] [GEOGRAPHIC_DATA], [G…" at bounding box center [73, 126] width 147 height 152
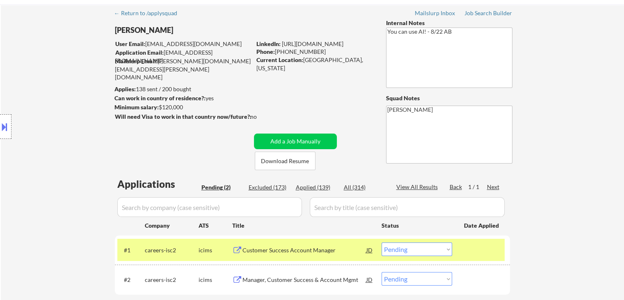
scroll to position [82, 0]
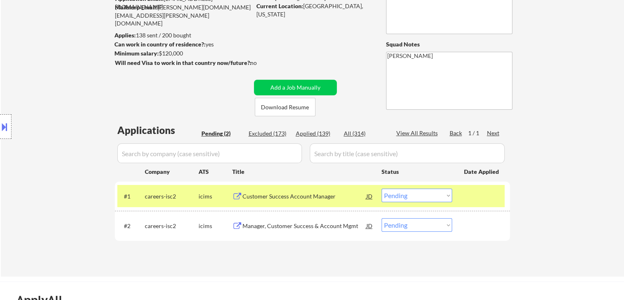
click at [57, 105] on div "Location Inclusions: [GEOGRAPHIC_DATA], [GEOGRAPHIC_DATA] [GEOGRAPHIC_DATA], [G…" at bounding box center [73, 126] width 147 height 152
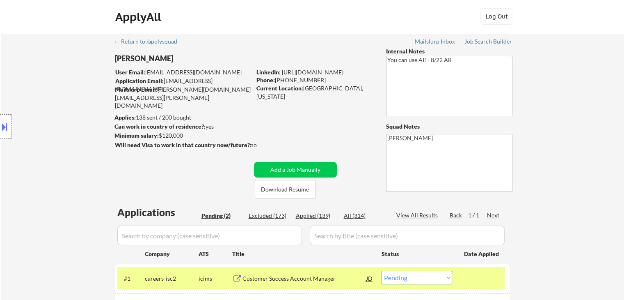
click at [57, 105] on div "Location Inclusions: [GEOGRAPHIC_DATA], [GEOGRAPHIC_DATA] [GEOGRAPHIC_DATA], [G…" at bounding box center [73, 126] width 147 height 152
click at [57, 106] on div "Location Inclusions: [GEOGRAPHIC_DATA], [GEOGRAPHIC_DATA] [GEOGRAPHIC_DATA], [G…" at bounding box center [73, 126] width 147 height 152
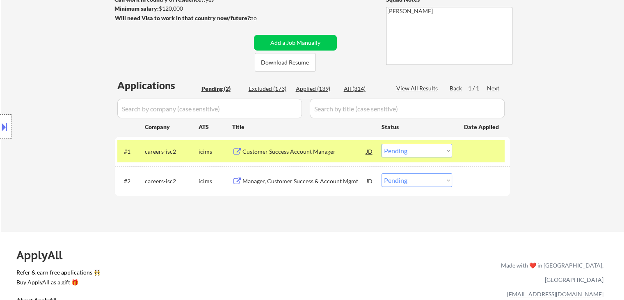
scroll to position [82, 0]
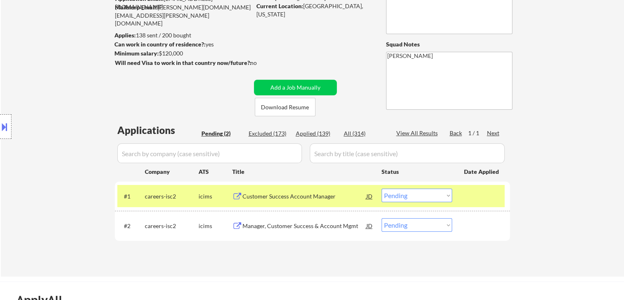
click at [50, 104] on div "Location Inclusions: [GEOGRAPHIC_DATA], [GEOGRAPHIC_DATA] [GEOGRAPHIC_DATA], [G…" at bounding box center [73, 126] width 147 height 152
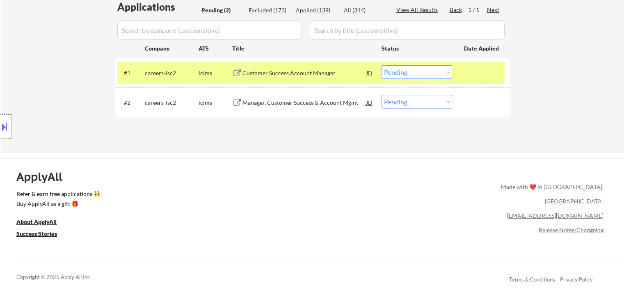
scroll to position [0, 0]
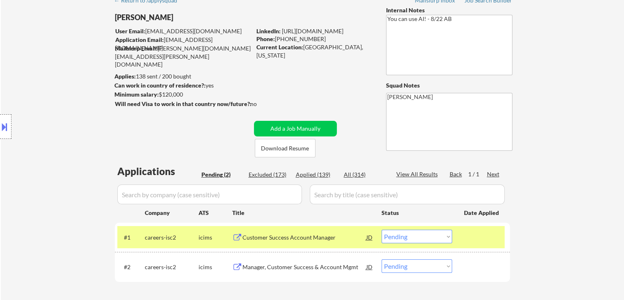
click at [79, 96] on div "Location Inclusions: [GEOGRAPHIC_DATA], [GEOGRAPHIC_DATA] [GEOGRAPHIC_DATA], [G…" at bounding box center [73, 126] width 147 height 152
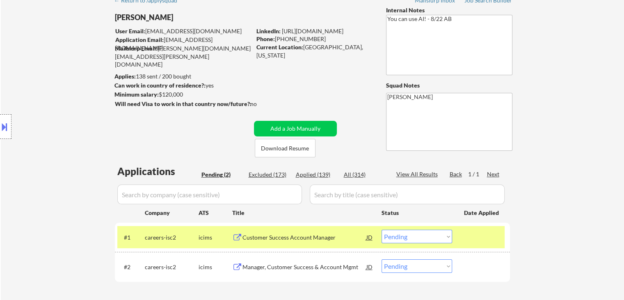
click at [78, 96] on div "Location Inclusions: [GEOGRAPHIC_DATA], [GEOGRAPHIC_DATA] [GEOGRAPHIC_DATA], [G…" at bounding box center [73, 126] width 147 height 152
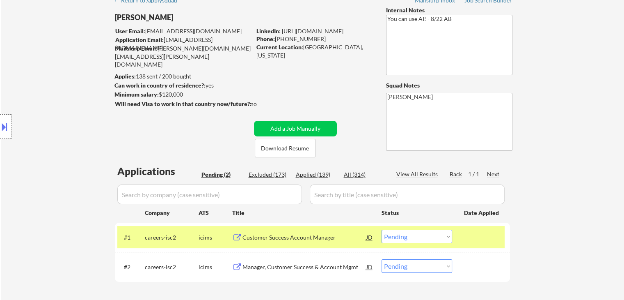
click at [78, 96] on div "Location Inclusions: [GEOGRAPHIC_DATA], [GEOGRAPHIC_DATA] [GEOGRAPHIC_DATA], [G…" at bounding box center [73, 126] width 147 height 152
click at [80, 131] on div "Location Inclusions: [GEOGRAPHIC_DATA], [GEOGRAPHIC_DATA] [GEOGRAPHIC_DATA], [G…" at bounding box center [73, 126] width 147 height 152
click at [74, 136] on div "Location Inclusions: [GEOGRAPHIC_DATA], [GEOGRAPHIC_DATA] [GEOGRAPHIC_DATA], [G…" at bounding box center [73, 126] width 147 height 152
click at [73, 136] on div "Location Inclusions: [GEOGRAPHIC_DATA], [GEOGRAPHIC_DATA] [GEOGRAPHIC_DATA], [G…" at bounding box center [73, 126] width 147 height 152
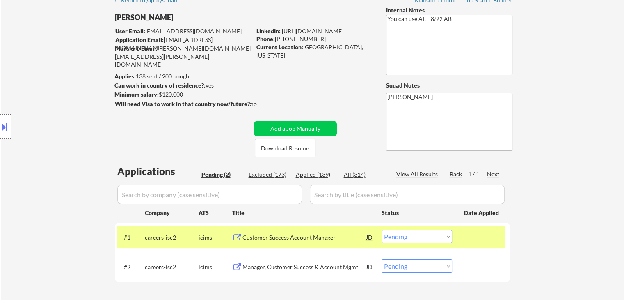
click at [73, 136] on div "Location Inclusions: [GEOGRAPHIC_DATA], [GEOGRAPHIC_DATA] [GEOGRAPHIC_DATA], [G…" at bounding box center [73, 126] width 147 height 152
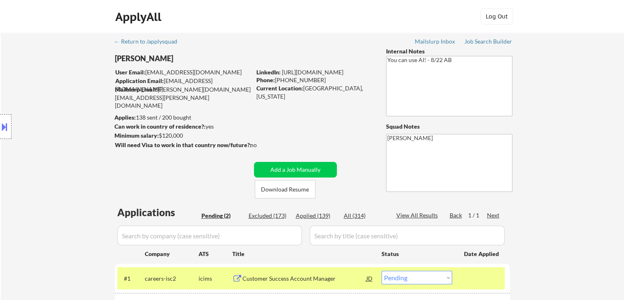
click at [73, 136] on div "Location Inclusions: [GEOGRAPHIC_DATA], [GEOGRAPHIC_DATA] [GEOGRAPHIC_DATA], [G…" at bounding box center [73, 126] width 147 height 152
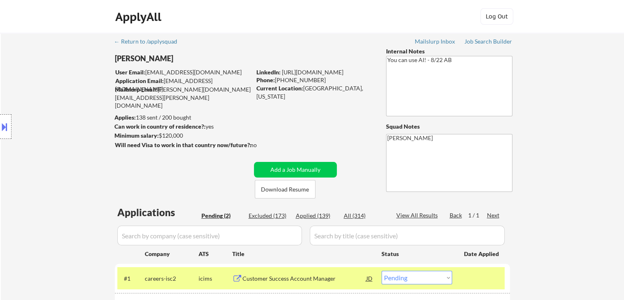
click at [73, 136] on div "Location Inclusions: [GEOGRAPHIC_DATA], [GEOGRAPHIC_DATA] [GEOGRAPHIC_DATA], [G…" at bounding box center [73, 126] width 147 height 152
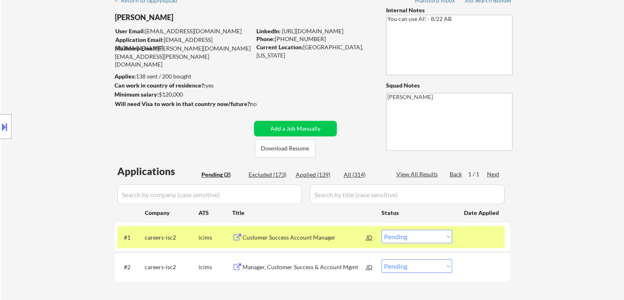
click at [72, 137] on div "Location Inclusions: [GEOGRAPHIC_DATA], [GEOGRAPHIC_DATA] [GEOGRAPHIC_DATA], [G…" at bounding box center [73, 126] width 147 height 152
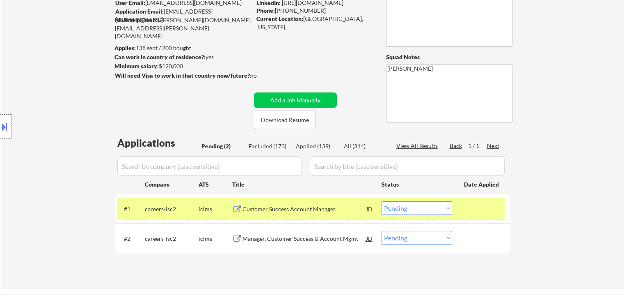
scroll to position [82, 0]
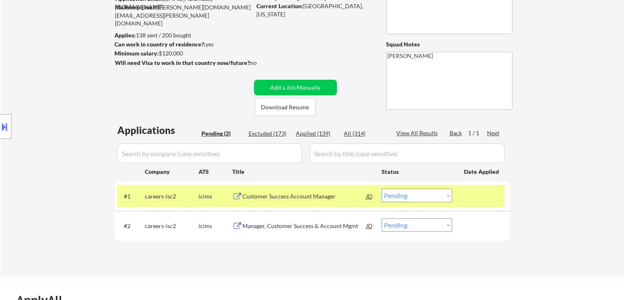
click at [71, 140] on div "Location Inclusions: [GEOGRAPHIC_DATA], [GEOGRAPHIC_DATA] [GEOGRAPHIC_DATA], [G…" at bounding box center [73, 126] width 147 height 152
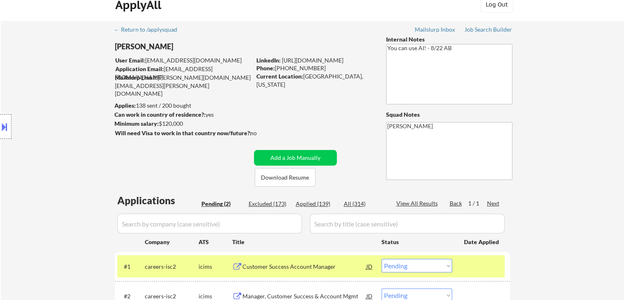
scroll to position [0, 0]
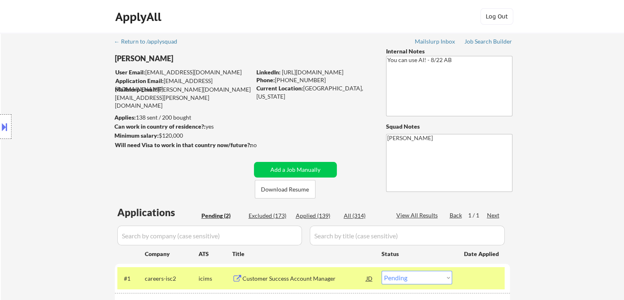
click at [48, 134] on div "Location Inclusions: [GEOGRAPHIC_DATA], [GEOGRAPHIC_DATA] [GEOGRAPHIC_DATA], [G…" at bounding box center [73, 126] width 147 height 152
click at [48, 135] on div "Location Inclusions: [GEOGRAPHIC_DATA], [GEOGRAPHIC_DATA] [GEOGRAPHIC_DATA], [G…" at bounding box center [73, 126] width 147 height 152
click at [49, 135] on div "Location Inclusions: [GEOGRAPHIC_DATA], [GEOGRAPHIC_DATA] [GEOGRAPHIC_DATA], [G…" at bounding box center [73, 126] width 147 height 152
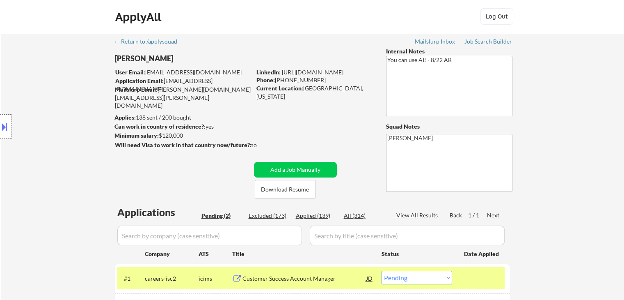
click at [51, 137] on div "Location Inclusions: [GEOGRAPHIC_DATA], [GEOGRAPHIC_DATA] [GEOGRAPHIC_DATA], [G…" at bounding box center [73, 126] width 147 height 152
click at [66, 145] on div "Location Inclusions: [GEOGRAPHIC_DATA], [GEOGRAPHIC_DATA] [GEOGRAPHIC_DATA], [G…" at bounding box center [73, 126] width 147 height 152
click at [65, 146] on div "Location Inclusions: [GEOGRAPHIC_DATA], [GEOGRAPHIC_DATA] [GEOGRAPHIC_DATA], [G…" at bounding box center [73, 126] width 147 height 152
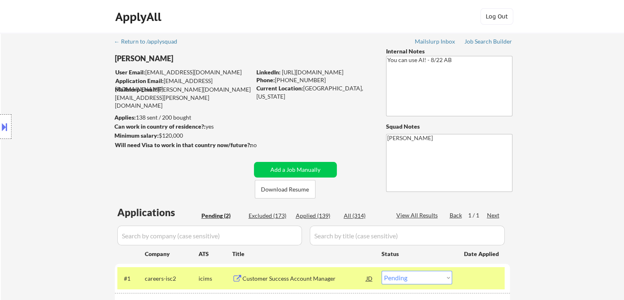
click at [65, 146] on div "Location Inclusions: [GEOGRAPHIC_DATA], [GEOGRAPHIC_DATA] [GEOGRAPHIC_DATA], [G…" at bounding box center [73, 126] width 147 height 152
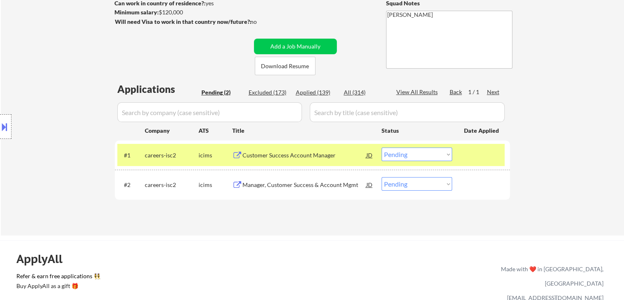
click at [65, 146] on div "Location Inclusions: [GEOGRAPHIC_DATA], [GEOGRAPHIC_DATA] [GEOGRAPHIC_DATA], [G…" at bounding box center [73, 126] width 147 height 152
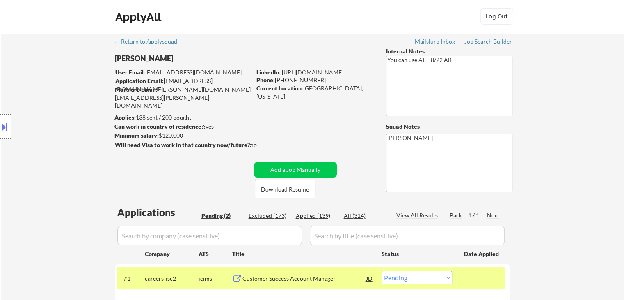
click at [65, 146] on div "Location Inclusions: [GEOGRAPHIC_DATA], [GEOGRAPHIC_DATA] [GEOGRAPHIC_DATA], [G…" at bounding box center [73, 126] width 147 height 152
click at [65, 147] on div "Location Inclusions: [GEOGRAPHIC_DATA], [GEOGRAPHIC_DATA] [GEOGRAPHIC_DATA], [G…" at bounding box center [73, 126] width 147 height 152
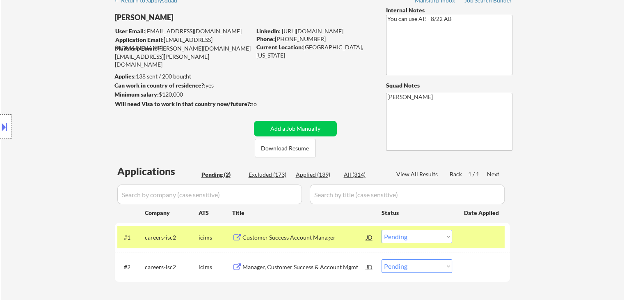
click at [67, 122] on div "Location Inclusions: [GEOGRAPHIC_DATA], [GEOGRAPHIC_DATA] [GEOGRAPHIC_DATA], [G…" at bounding box center [73, 126] width 147 height 152
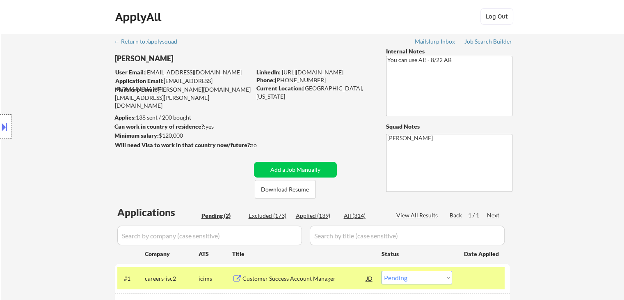
click at [67, 122] on div "Location Inclusions: [GEOGRAPHIC_DATA], [GEOGRAPHIC_DATA] [GEOGRAPHIC_DATA], [G…" at bounding box center [73, 126] width 147 height 152
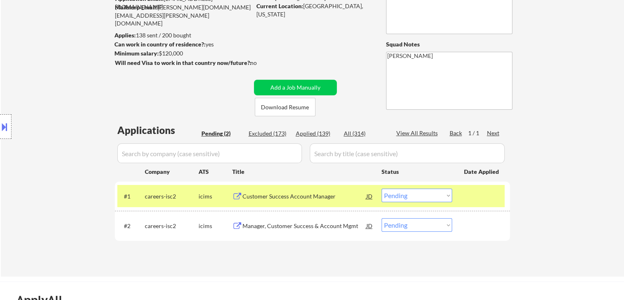
click at [67, 122] on div "Location Inclusions: [GEOGRAPHIC_DATA], [GEOGRAPHIC_DATA] [GEOGRAPHIC_DATA], [G…" at bounding box center [73, 126] width 147 height 152
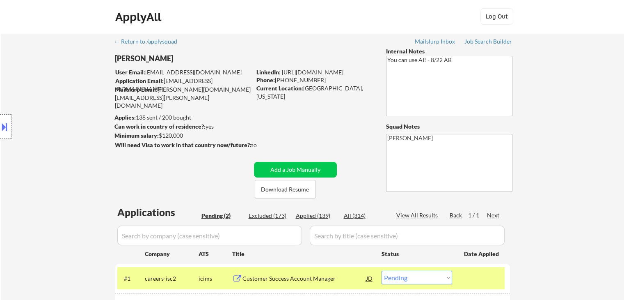
click at [67, 124] on div "Location Inclusions: [GEOGRAPHIC_DATA], [GEOGRAPHIC_DATA] [GEOGRAPHIC_DATA], [G…" at bounding box center [73, 126] width 147 height 152
click at [64, 127] on div "Location Inclusions: [GEOGRAPHIC_DATA], [GEOGRAPHIC_DATA] [GEOGRAPHIC_DATA], [G…" at bounding box center [73, 126] width 147 height 152
click at [37, 135] on div "Location Inclusions: [GEOGRAPHIC_DATA], [GEOGRAPHIC_DATA] [GEOGRAPHIC_DATA], [G…" at bounding box center [73, 126] width 147 height 152
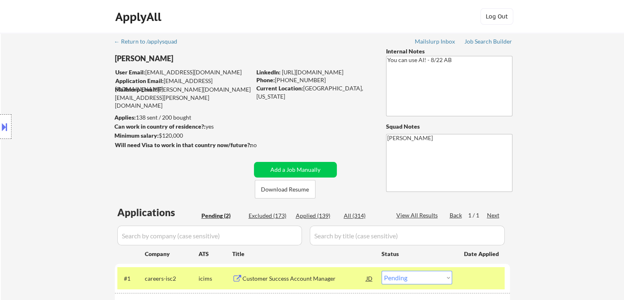
click at [37, 134] on div "Location Inclusions: [GEOGRAPHIC_DATA], [GEOGRAPHIC_DATA] [GEOGRAPHIC_DATA], [G…" at bounding box center [73, 126] width 147 height 152
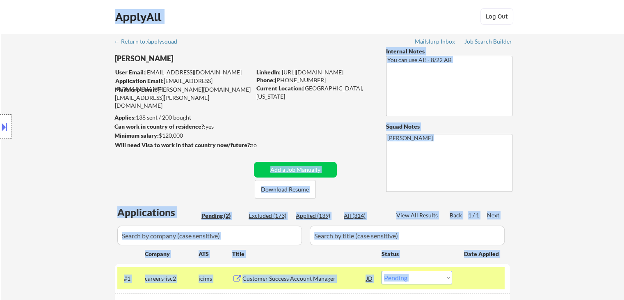
drag, startPoint x: 252, startPoint y: 146, endPoint x: 113, endPoint y: 143, distance: 138.8
click at [116, 143] on body "← Return to /applysquad Mailslurp Inbox Job Search Builder [PERSON_NAME] User E…" at bounding box center [312, 150] width 624 height 300
click at [62, 127] on div "Location Inclusions: [GEOGRAPHIC_DATA], [GEOGRAPHIC_DATA] [GEOGRAPHIC_DATA], [G…" at bounding box center [73, 126] width 147 height 152
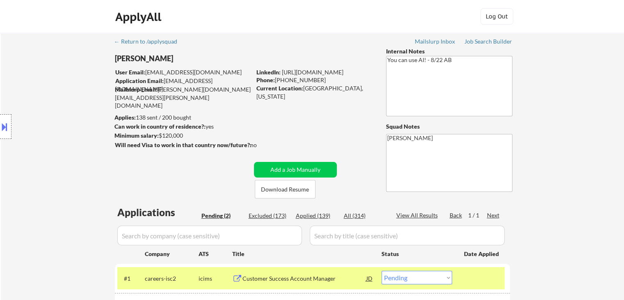
click at [62, 127] on div "Location Inclusions: [GEOGRAPHIC_DATA], [GEOGRAPHIC_DATA] [GEOGRAPHIC_DATA], [G…" at bounding box center [73, 126] width 147 height 152
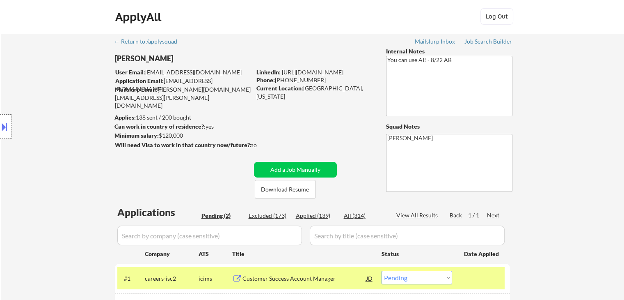
click at [62, 127] on div "Location Inclusions: [GEOGRAPHIC_DATA], [GEOGRAPHIC_DATA] [GEOGRAPHIC_DATA], [G…" at bounding box center [73, 126] width 147 height 152
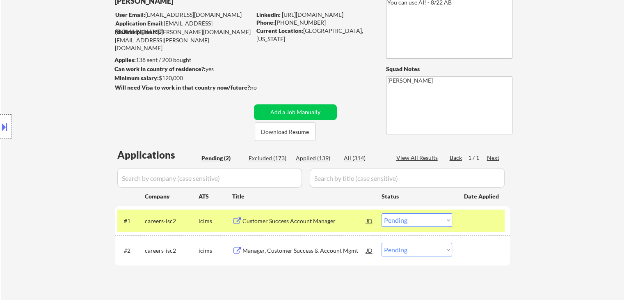
scroll to position [82, 0]
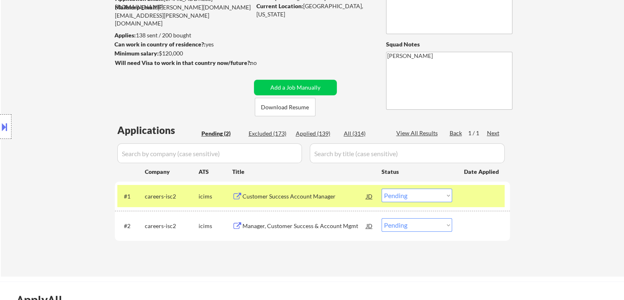
click at [62, 127] on div "Location Inclusions: [GEOGRAPHIC_DATA], [GEOGRAPHIC_DATA] [GEOGRAPHIC_DATA], [G…" at bounding box center [73, 126] width 147 height 152
click at [62, 129] on div "Location Inclusions: [GEOGRAPHIC_DATA], [GEOGRAPHIC_DATA] [GEOGRAPHIC_DATA], [G…" at bounding box center [73, 126] width 147 height 152
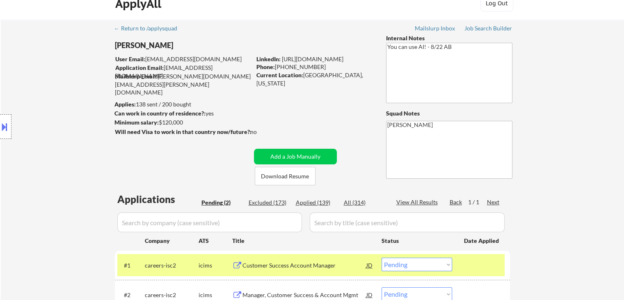
scroll to position [0, 0]
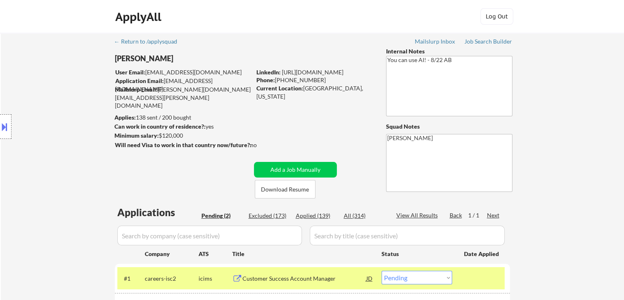
click at [20, 105] on div "Location Inclusions: [GEOGRAPHIC_DATA], [GEOGRAPHIC_DATA] [GEOGRAPHIC_DATA], [G…" at bounding box center [73, 126] width 147 height 152
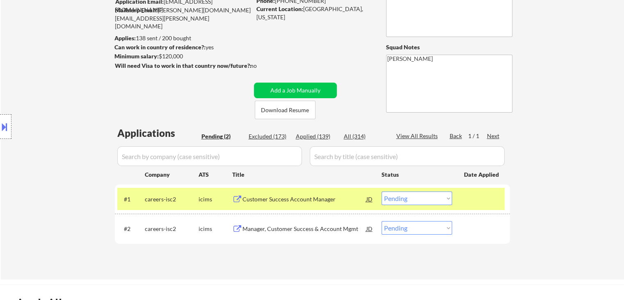
scroll to position [123, 0]
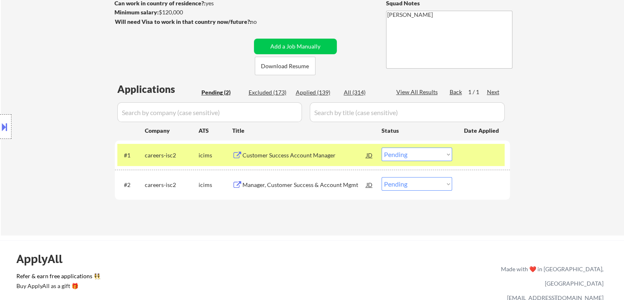
click at [23, 106] on div "Location Inclusions: [GEOGRAPHIC_DATA], [GEOGRAPHIC_DATA] [GEOGRAPHIC_DATA], [G…" at bounding box center [73, 126] width 147 height 152
click at [70, 68] on div "Location Inclusions: [GEOGRAPHIC_DATA], [GEOGRAPHIC_DATA] [GEOGRAPHIC_DATA], [G…" at bounding box center [73, 126] width 147 height 152
click at [92, 92] on div "Location Inclusions: [GEOGRAPHIC_DATA], [GEOGRAPHIC_DATA] [GEOGRAPHIC_DATA], [G…" at bounding box center [73, 126] width 147 height 152
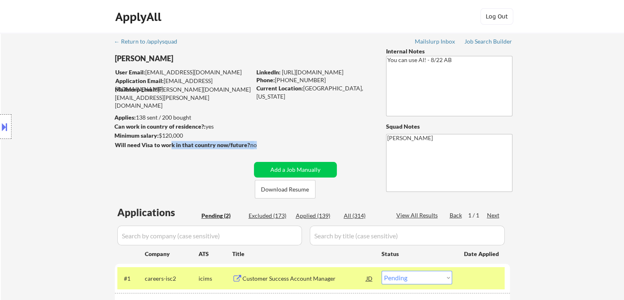
drag, startPoint x: 263, startPoint y: 143, endPoint x: 170, endPoint y: 143, distance: 93.2
click at [170, 143] on div "Will need Visa to work in that country now/future?: no" at bounding box center [194, 145] width 159 height 9
click at [111, 144] on div "Location Inclusions: [GEOGRAPHIC_DATA], [GEOGRAPHIC_DATA] [GEOGRAPHIC_DATA], [G…" at bounding box center [73, 126] width 147 height 152
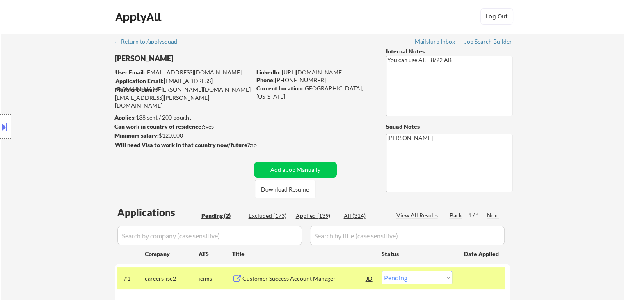
click at [111, 144] on div "Location Inclusions: [GEOGRAPHIC_DATA], [GEOGRAPHIC_DATA] [GEOGRAPHIC_DATA], [G…" at bounding box center [73, 126] width 147 height 152
click at [86, 153] on div "Location Inclusions: [GEOGRAPHIC_DATA], [GEOGRAPHIC_DATA] [GEOGRAPHIC_DATA], [G…" at bounding box center [73, 126] width 147 height 152
click at [81, 150] on div "Location Inclusions: [GEOGRAPHIC_DATA], [GEOGRAPHIC_DATA] [GEOGRAPHIC_DATA], [G…" at bounding box center [73, 126] width 147 height 152
click at [59, 64] on div "Location Inclusions: [GEOGRAPHIC_DATA], [GEOGRAPHIC_DATA] [GEOGRAPHIC_DATA], [G…" at bounding box center [73, 126] width 147 height 152
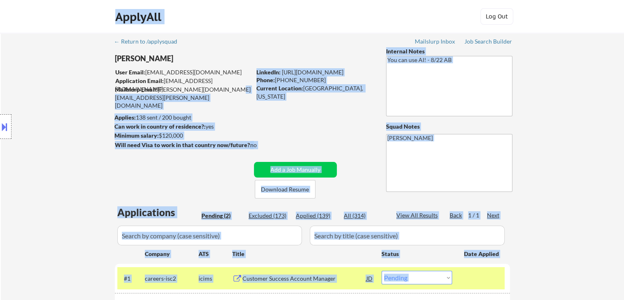
drag, startPoint x: 178, startPoint y: 83, endPoint x: 135, endPoint y: 81, distance: 42.7
click at [136, 82] on body "← Return to /applysquad Mailslurp Inbox Job Search Builder [PERSON_NAME] User E…" at bounding box center [312, 150] width 624 height 300
click at [97, 87] on div "Location Inclusions: [GEOGRAPHIC_DATA], [GEOGRAPHIC_DATA] [GEOGRAPHIC_DATA], [G…" at bounding box center [73, 126] width 147 height 152
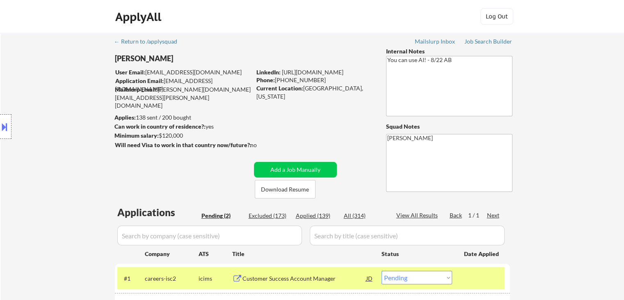
click at [75, 105] on div "Location Inclusions: [GEOGRAPHIC_DATA], [GEOGRAPHIC_DATA] [GEOGRAPHIC_DATA], [G…" at bounding box center [73, 126] width 147 height 152
click at [74, 105] on div "Location Inclusions: [GEOGRAPHIC_DATA], [GEOGRAPHIC_DATA] [GEOGRAPHIC_DATA], [G…" at bounding box center [73, 126] width 147 height 152
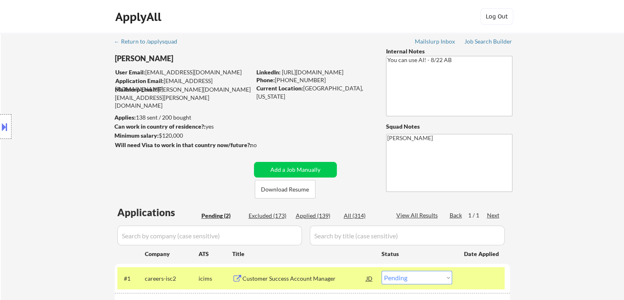
click at [74, 105] on div "Location Inclusions: [GEOGRAPHIC_DATA], [GEOGRAPHIC_DATA] [GEOGRAPHIC_DATA], [G…" at bounding box center [73, 126] width 147 height 152
click at [74, 106] on div "Location Inclusions: [GEOGRAPHIC_DATA], [GEOGRAPHIC_DATA] [GEOGRAPHIC_DATA], [G…" at bounding box center [73, 126] width 147 height 152
click at [74, 107] on div "Location Inclusions: [GEOGRAPHIC_DATA], [GEOGRAPHIC_DATA] [GEOGRAPHIC_DATA], [G…" at bounding box center [73, 126] width 147 height 152
click at [74, 108] on div "Location Inclusions: [GEOGRAPHIC_DATA], [GEOGRAPHIC_DATA] [GEOGRAPHIC_DATA], [G…" at bounding box center [73, 126] width 147 height 152
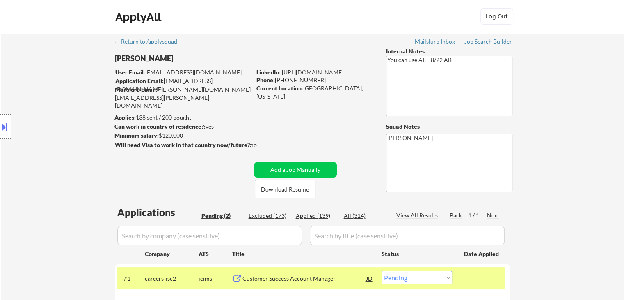
click at [74, 108] on div "Location Inclusions: [GEOGRAPHIC_DATA], [GEOGRAPHIC_DATA] [GEOGRAPHIC_DATA], [G…" at bounding box center [73, 126] width 147 height 152
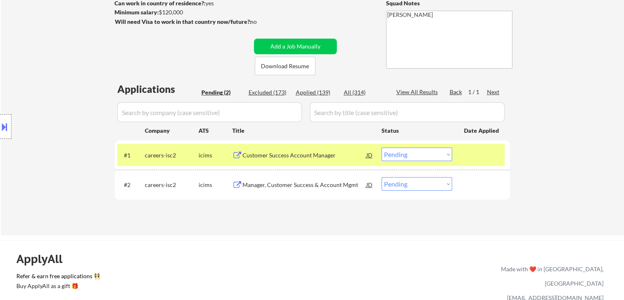
click at [75, 109] on div "Location Inclusions: [GEOGRAPHIC_DATA], [GEOGRAPHIC_DATA] [GEOGRAPHIC_DATA], [G…" at bounding box center [73, 126] width 147 height 152
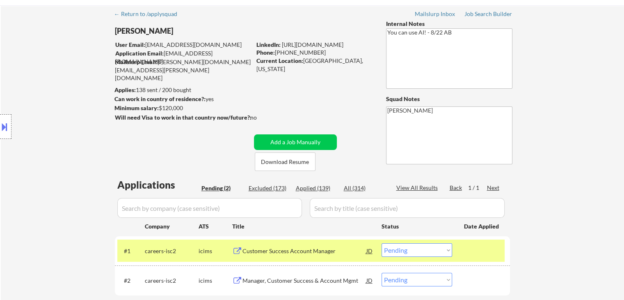
scroll to position [0, 0]
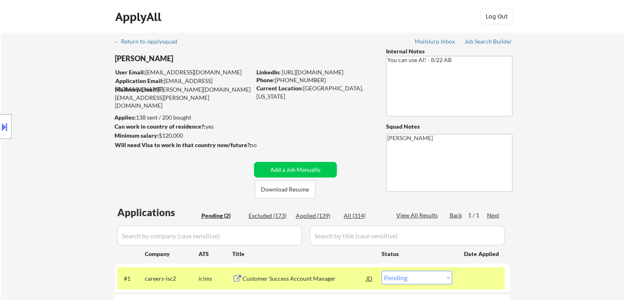
click at [75, 109] on div "Location Inclusions: [GEOGRAPHIC_DATA], [GEOGRAPHIC_DATA] [GEOGRAPHIC_DATA], [G…" at bounding box center [73, 126] width 147 height 152
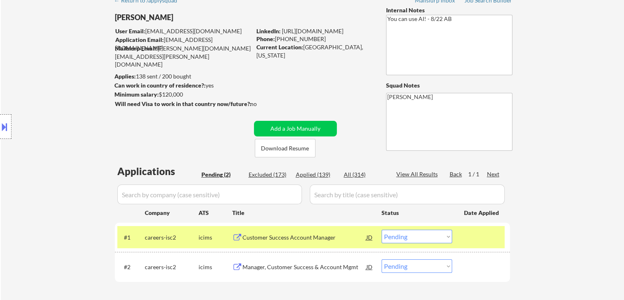
click at [75, 109] on div "Location Inclusions: [GEOGRAPHIC_DATA], [GEOGRAPHIC_DATA] [GEOGRAPHIC_DATA], [G…" at bounding box center [73, 126] width 147 height 152
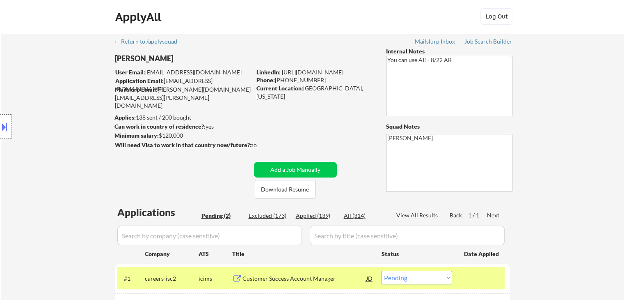
click at [76, 110] on div "Location Inclusions: [GEOGRAPHIC_DATA], [GEOGRAPHIC_DATA] [GEOGRAPHIC_DATA], [G…" at bounding box center [73, 126] width 147 height 152
click at [77, 110] on div "Location Inclusions: [GEOGRAPHIC_DATA], [GEOGRAPHIC_DATA] [GEOGRAPHIC_DATA], [G…" at bounding box center [73, 126] width 147 height 152
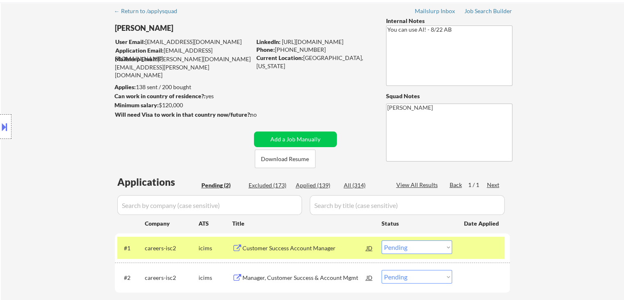
scroll to position [82, 0]
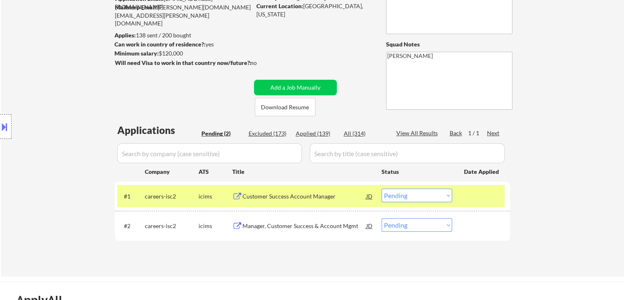
click at [77, 111] on div "Location Inclusions: [GEOGRAPHIC_DATA], [GEOGRAPHIC_DATA] [GEOGRAPHIC_DATA], [G…" at bounding box center [73, 126] width 147 height 152
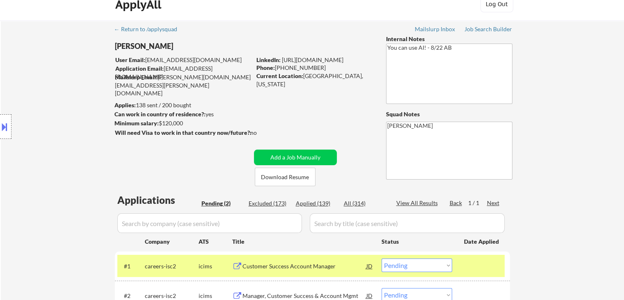
scroll to position [0, 0]
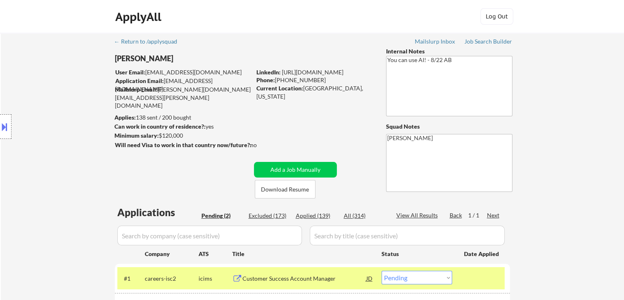
click at [324, 135] on div "← Return to /applysquad Mailslurp Inbox Job Search Builder [PERSON_NAME] User E…" at bounding box center [313, 192] width 410 height 319
click at [79, 133] on div "Location Inclusions: [GEOGRAPHIC_DATA], [GEOGRAPHIC_DATA] [GEOGRAPHIC_DATA], [G…" at bounding box center [73, 126] width 147 height 152
click at [310, 211] on div "Applications Pending (1) Excluded (173) Applied (139) All (313) View All Result…" at bounding box center [312, 274] width 395 height 138
click at [71, 137] on div "Location Inclusions: [GEOGRAPHIC_DATA], [GEOGRAPHIC_DATA] [GEOGRAPHIC_DATA], [G…" at bounding box center [73, 126] width 147 height 152
click at [60, 158] on div "Location Inclusions: [GEOGRAPHIC_DATA], [GEOGRAPHIC_DATA] [GEOGRAPHIC_DATA], [G…" at bounding box center [73, 126] width 147 height 152
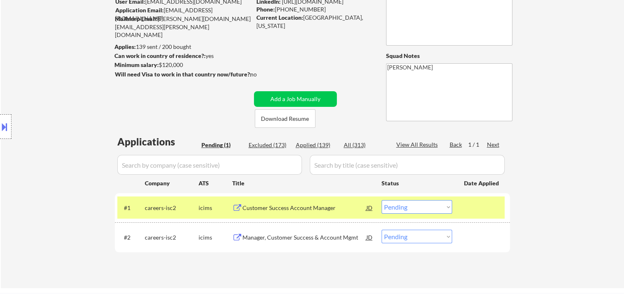
scroll to position [82, 0]
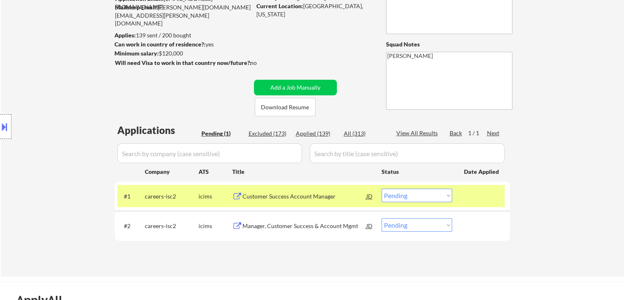
click at [62, 154] on div "Location Inclusions: [GEOGRAPHIC_DATA], [GEOGRAPHIC_DATA] [GEOGRAPHIC_DATA], [G…" at bounding box center [73, 126] width 147 height 152
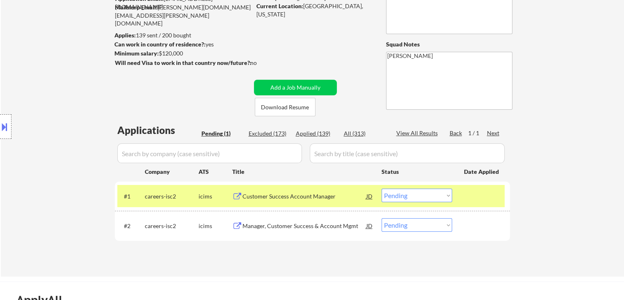
click at [62, 154] on div "Location Inclusions: [GEOGRAPHIC_DATA], [GEOGRAPHIC_DATA] [GEOGRAPHIC_DATA], [G…" at bounding box center [73, 126] width 147 height 152
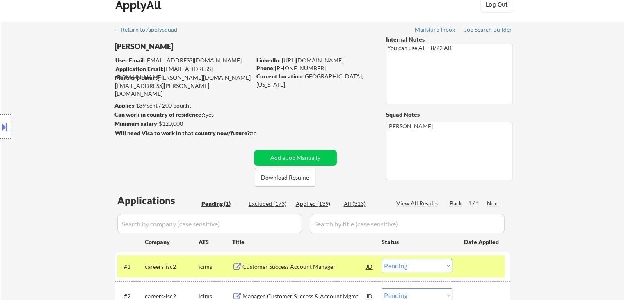
scroll to position [0, 0]
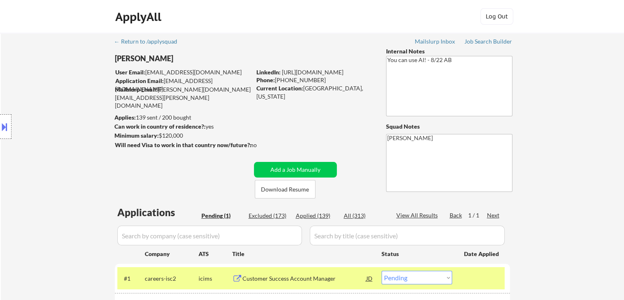
click at [61, 154] on div "Location Inclusions: [GEOGRAPHIC_DATA], [GEOGRAPHIC_DATA] [GEOGRAPHIC_DATA], [G…" at bounding box center [73, 126] width 147 height 152
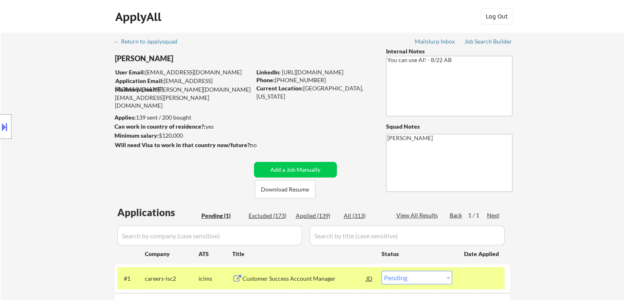
click at [61, 155] on div "Location Inclusions: [GEOGRAPHIC_DATA], [GEOGRAPHIC_DATA] [GEOGRAPHIC_DATA], [G…" at bounding box center [73, 126] width 147 height 152
